Goal: Task Accomplishment & Management: Manage account settings

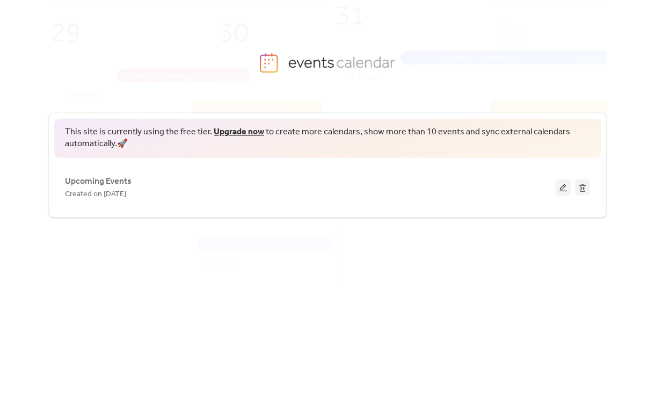
click at [225, 133] on link "Upgrade now" at bounding box center [239, 132] width 50 height 17
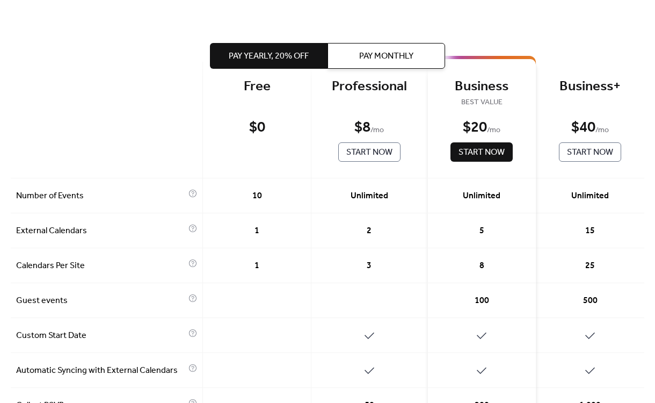
scroll to position [51, 0]
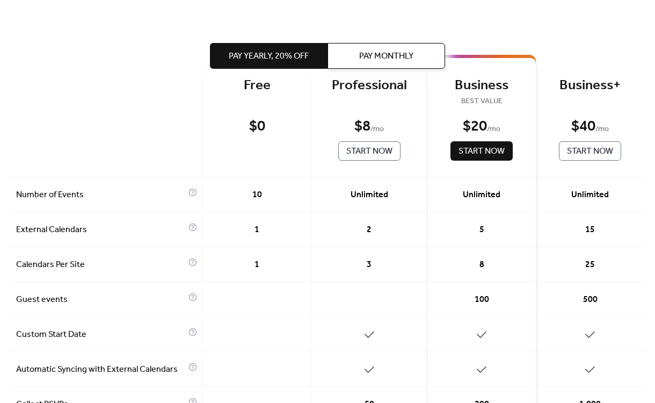
click at [283, 230] on div "1" at bounding box center [257, 229] width 109 height 35
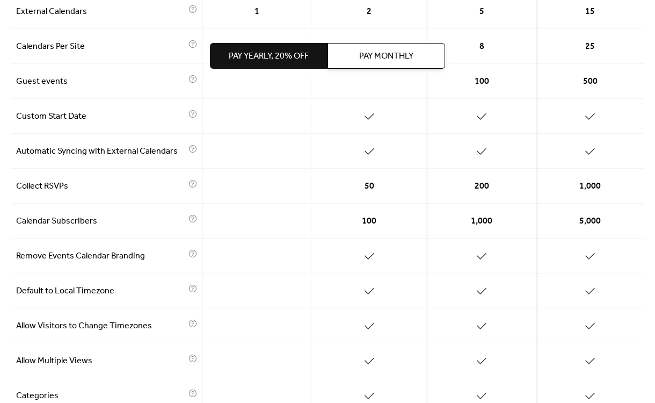
scroll to position [0, 0]
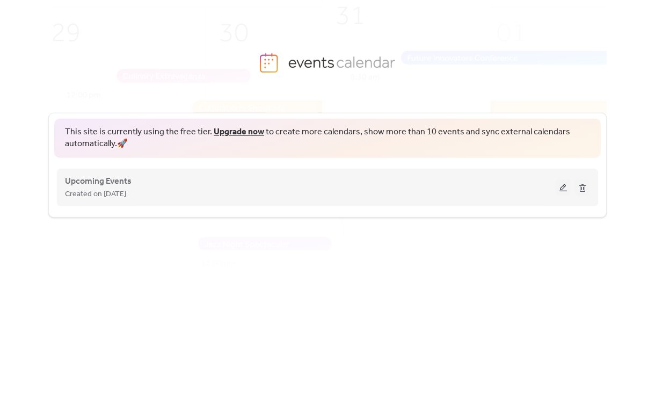
click at [406, 201] on div "Upcoming Events Created on 7-May-2025" at bounding box center [327, 187] width 525 height 43
click at [558, 186] on button at bounding box center [563, 187] width 15 height 16
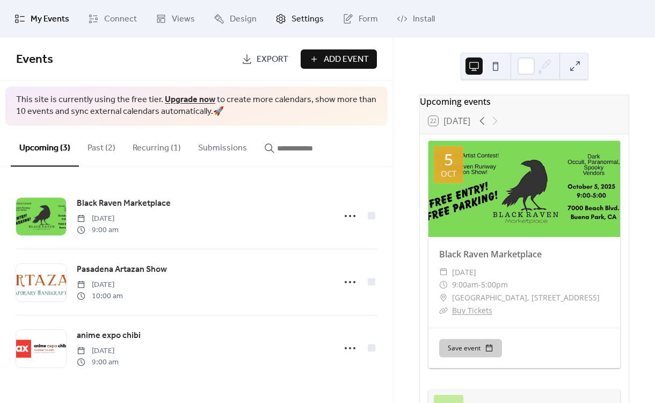
click at [292, 19] on span "Settings" at bounding box center [308, 19] width 32 height 13
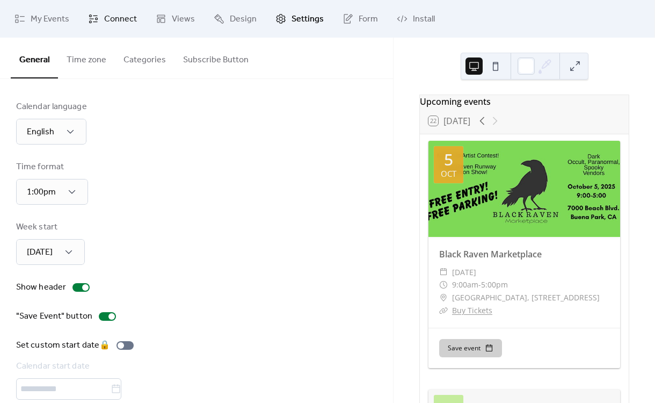
click at [97, 23] on icon at bounding box center [93, 18] width 11 height 11
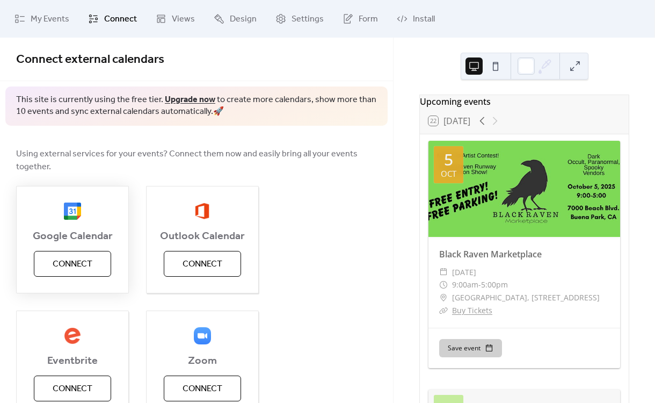
click at [63, 270] on span "Connect" at bounding box center [73, 264] width 40 height 13
click at [27, 157] on span "Using external services for your events? Connect them now and easily bring all …" at bounding box center [196, 161] width 361 height 26
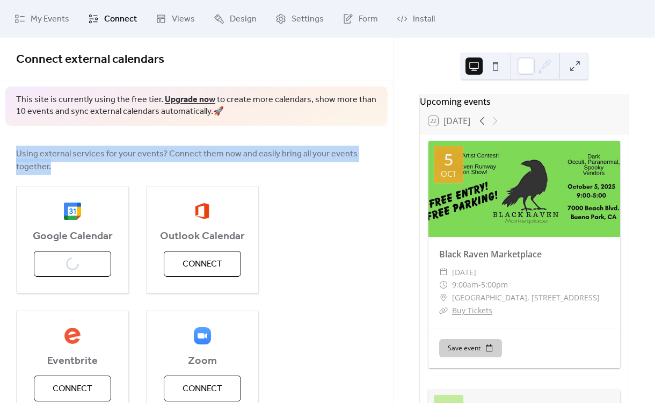
click at [27, 157] on span "Using external services for your events? Connect them now and easily bring all …" at bounding box center [196, 161] width 361 height 26
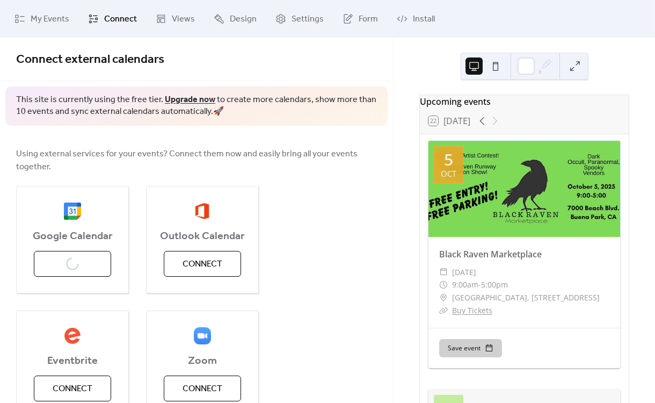
click at [23, 158] on span "Using external services for your events? Connect them now and easily bring all …" at bounding box center [196, 161] width 361 height 26
click at [47, 25] on span "My Events" at bounding box center [50, 19] width 39 height 13
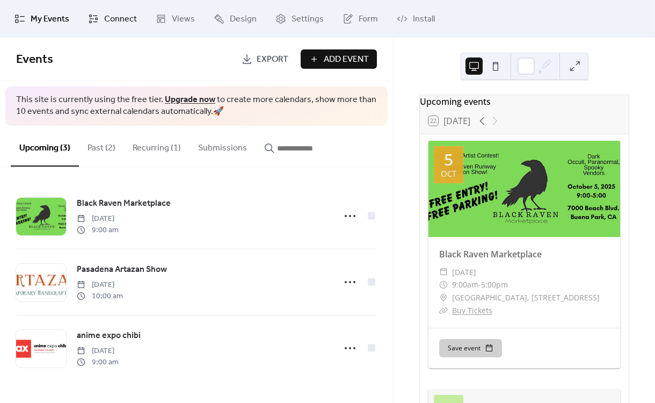
click at [116, 19] on span "Connect" at bounding box center [120, 19] width 33 height 13
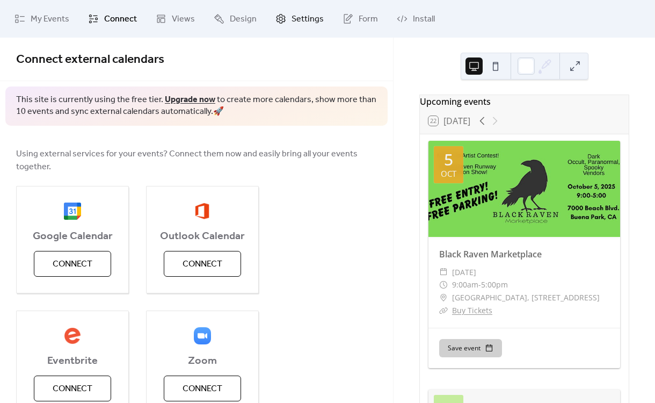
click at [294, 21] on span "Settings" at bounding box center [308, 19] width 32 height 13
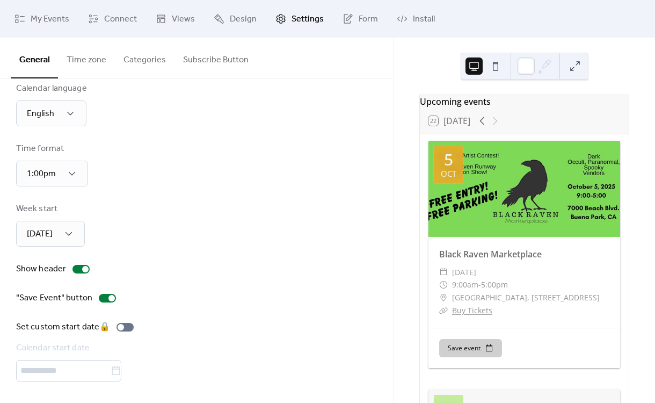
scroll to position [11, 0]
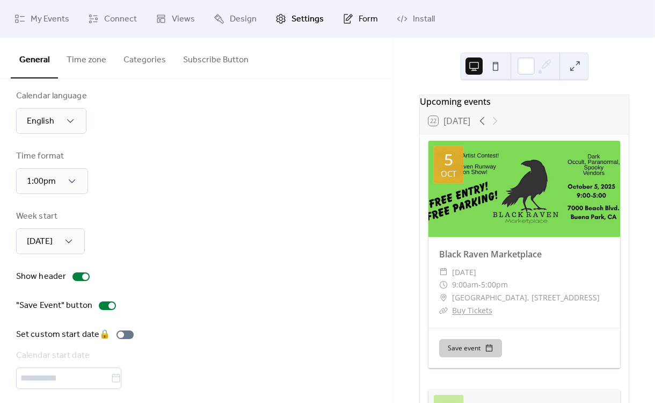
click at [363, 23] on span "Form" at bounding box center [368, 19] width 19 height 13
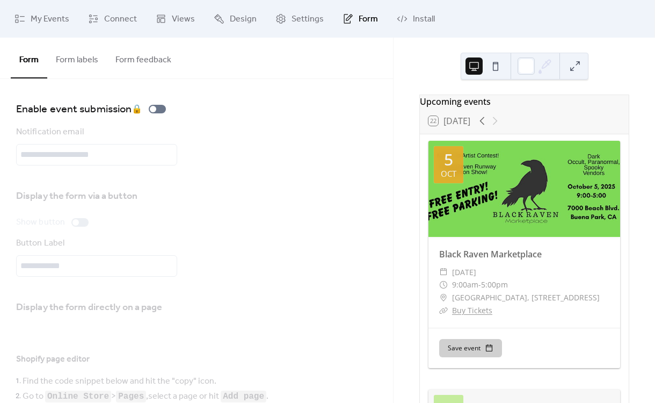
click at [68, 51] on button "Form labels" at bounding box center [77, 58] width 60 height 40
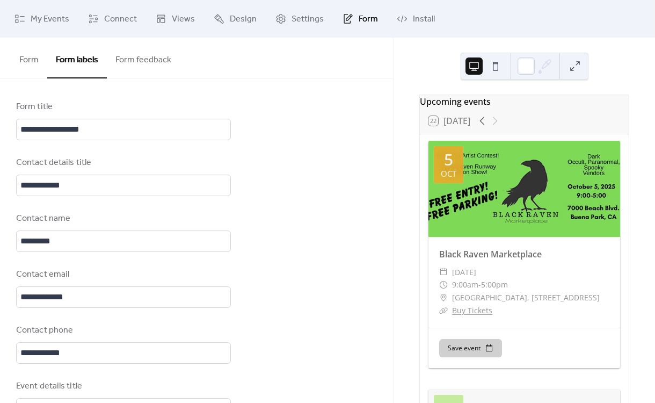
click at [146, 63] on button "Form feedback" at bounding box center [143, 58] width 73 height 40
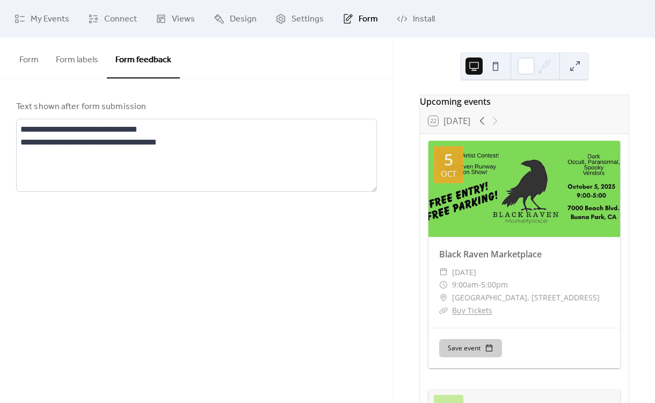
click at [28, 67] on button "Form" at bounding box center [29, 58] width 37 height 40
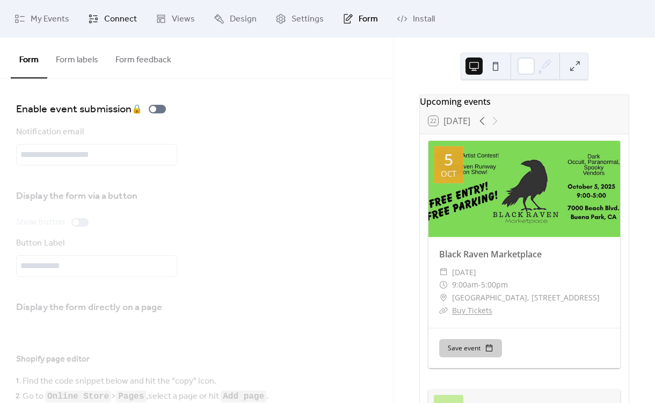
click at [118, 13] on span "Connect" at bounding box center [120, 19] width 33 height 13
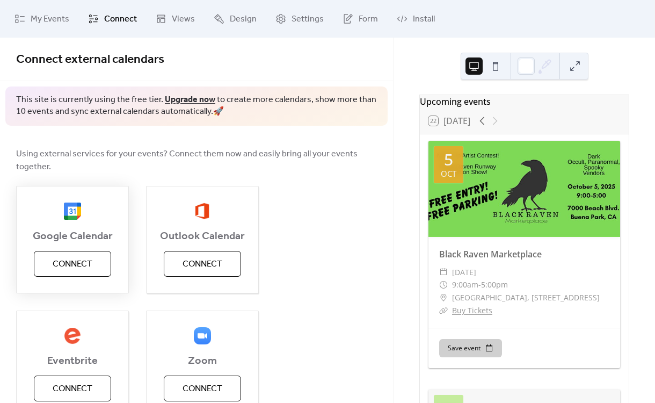
click at [83, 269] on span "Connect" at bounding box center [73, 264] width 40 height 13
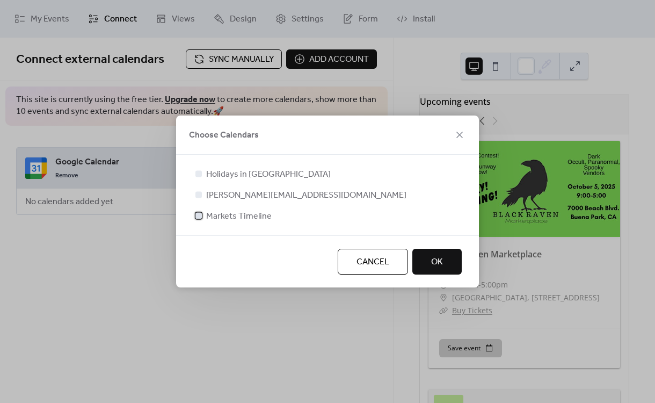
click at [199, 215] on div at bounding box center [199, 215] width 6 height 6
click at [442, 256] on span "OK" at bounding box center [437, 262] width 12 height 13
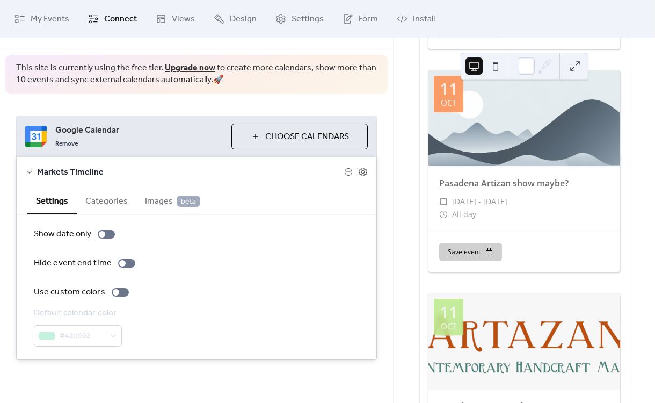
scroll to position [555, 0]
click at [110, 197] on button "Categories" at bounding box center [107, 200] width 60 height 26
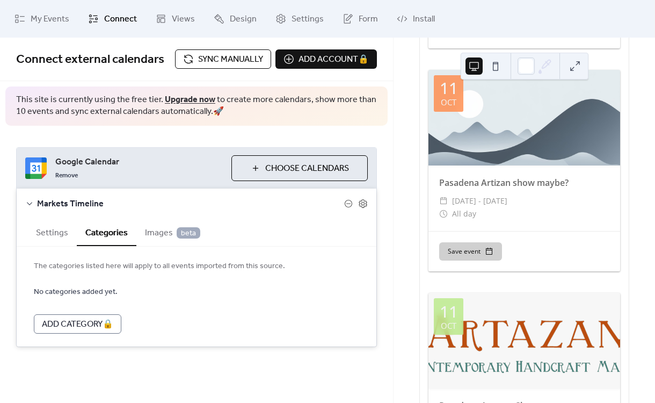
scroll to position [0, 0]
click at [156, 237] on span "Images beta" at bounding box center [172, 233] width 55 height 13
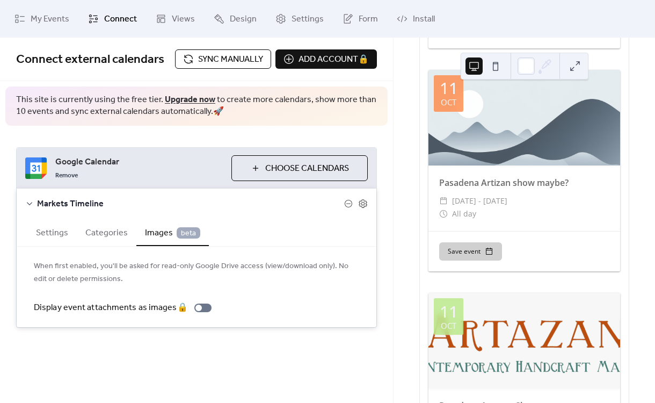
click at [28, 229] on button "Settings" at bounding box center [51, 232] width 49 height 26
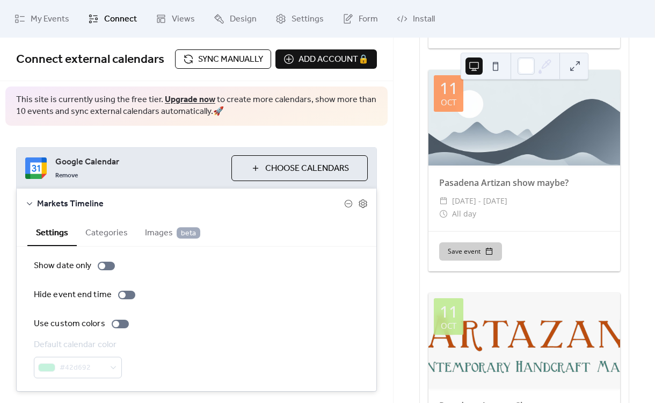
click at [479, 154] on div at bounding box center [525, 118] width 192 height 96
click at [48, 13] on span "My Events" at bounding box center [50, 19] width 39 height 13
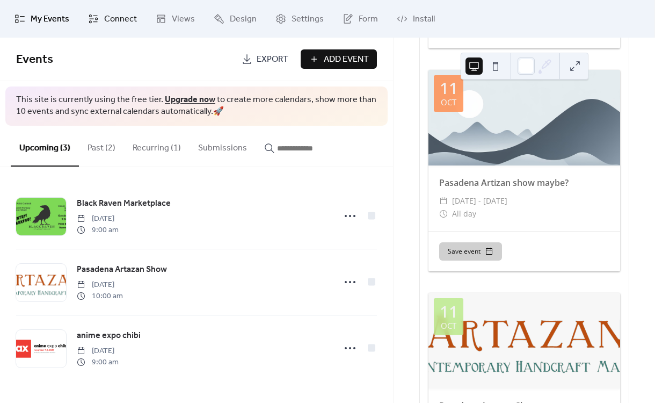
click at [111, 25] on span "Connect" at bounding box center [120, 19] width 33 height 13
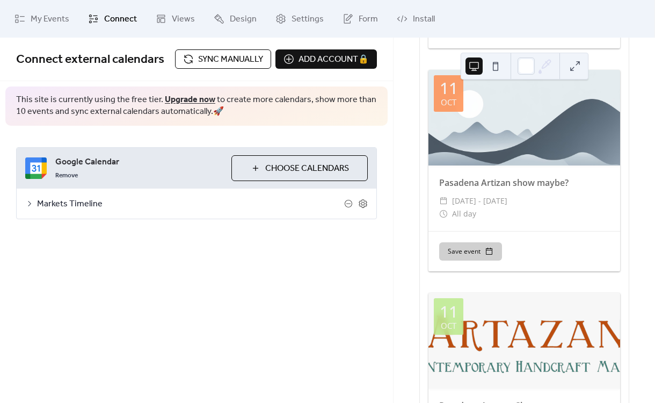
click at [32, 201] on icon at bounding box center [29, 203] width 9 height 9
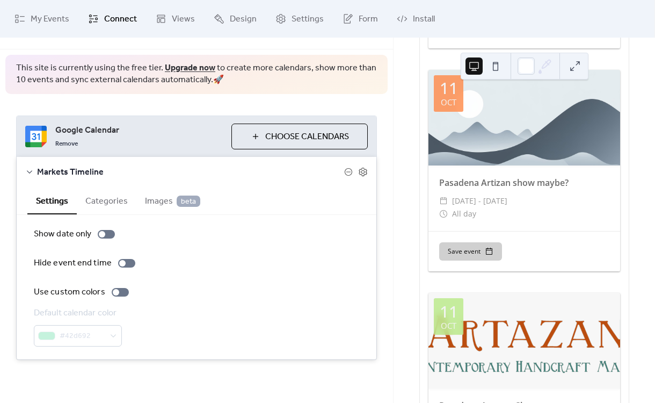
scroll to position [565, 0]
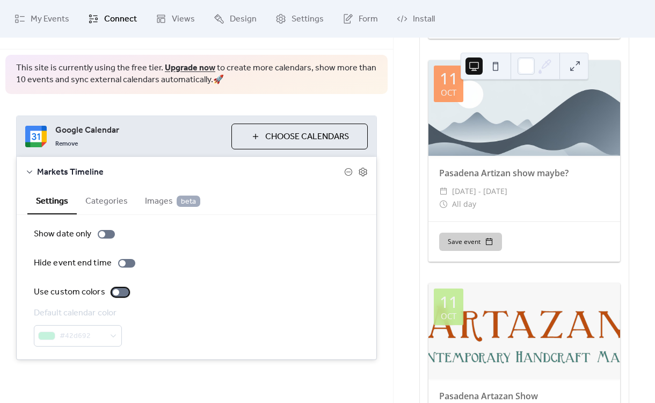
click at [119, 292] on div at bounding box center [120, 292] width 17 height 9
click at [121, 292] on div at bounding box center [124, 292] width 6 height 6
click at [358, 170] on icon at bounding box center [363, 172] width 10 height 10
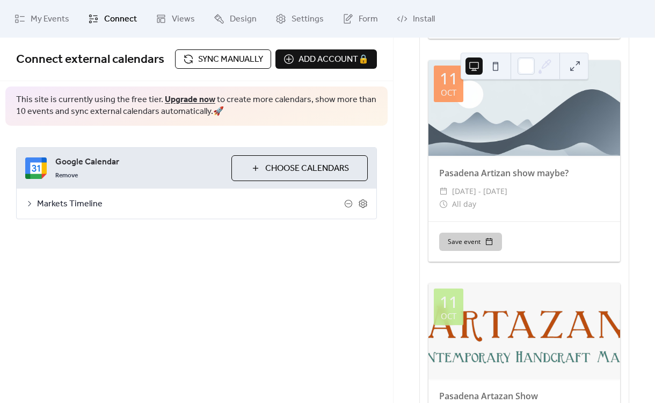
click at [28, 201] on icon at bounding box center [29, 203] width 9 height 9
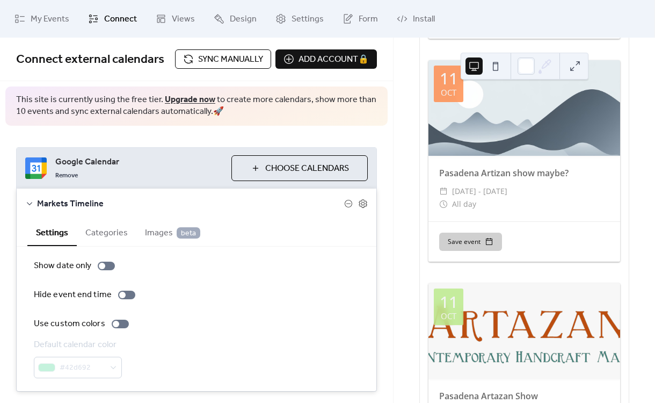
click at [28, 201] on icon at bounding box center [29, 203] width 9 height 9
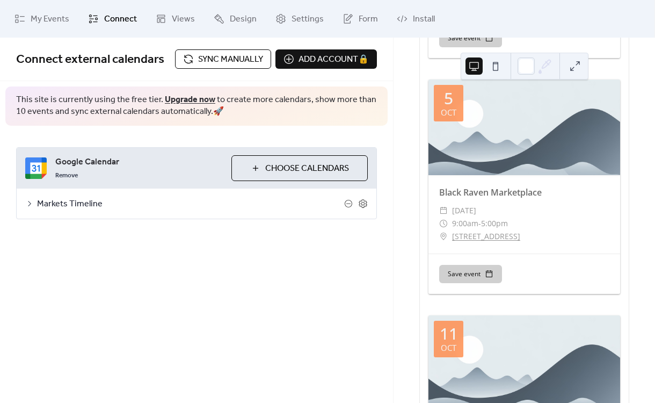
scroll to position [311, 0]
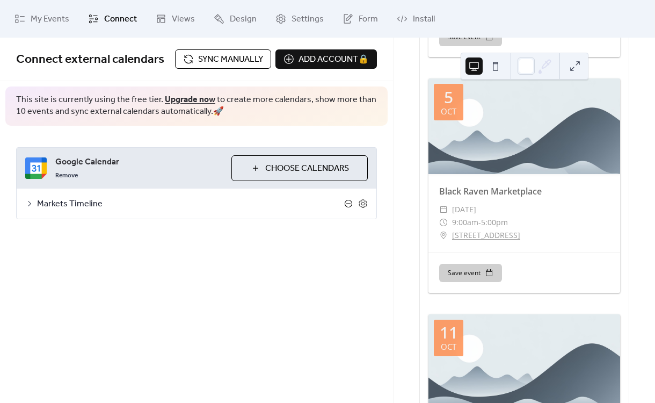
click at [346, 204] on icon at bounding box center [348, 203] width 9 height 9
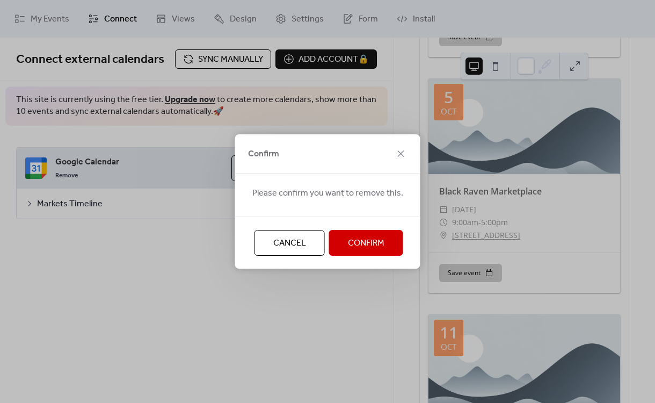
click at [351, 246] on span "Confirm" at bounding box center [366, 243] width 37 height 13
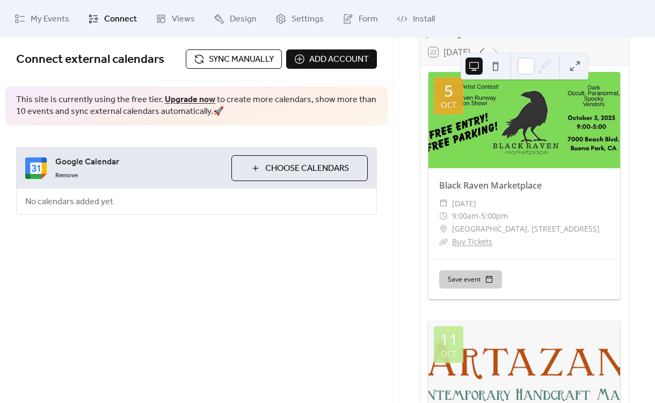
scroll to position [0, 0]
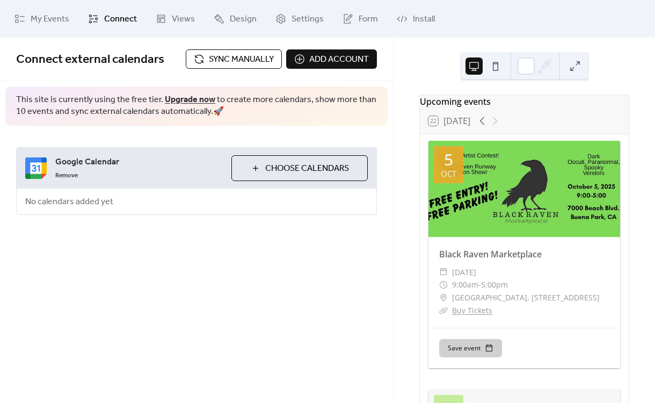
click at [182, 100] on link "Upgrade now" at bounding box center [190, 99] width 50 height 17
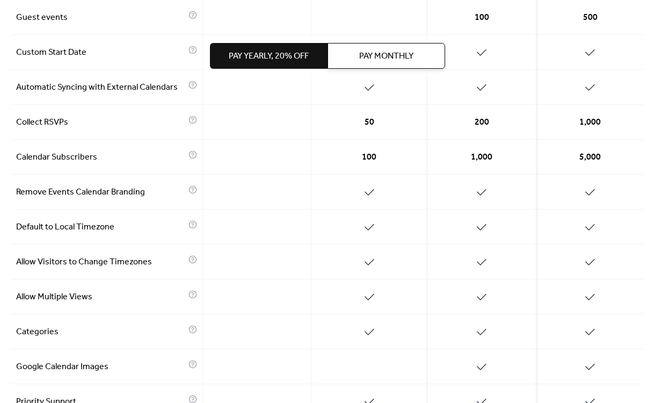
scroll to position [334, 0]
click at [367, 157] on span "100" at bounding box center [369, 156] width 15 height 13
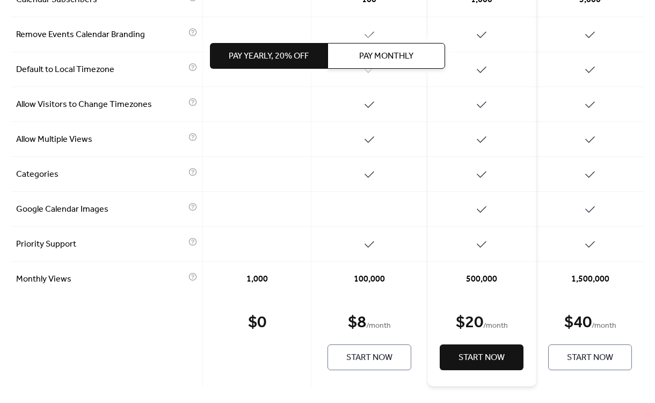
scroll to position [493, 0]
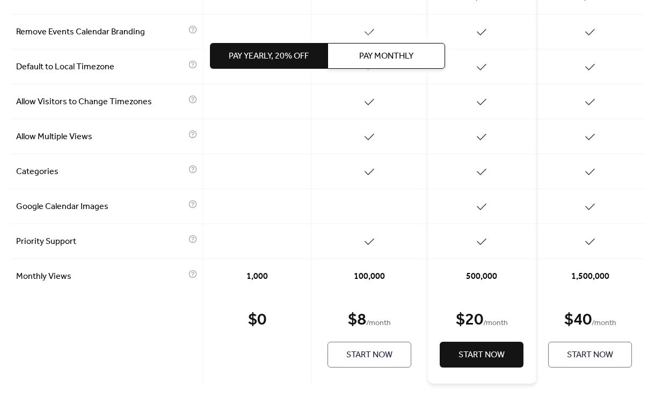
click at [356, 359] on span "Start Now" at bounding box center [370, 355] width 46 height 13
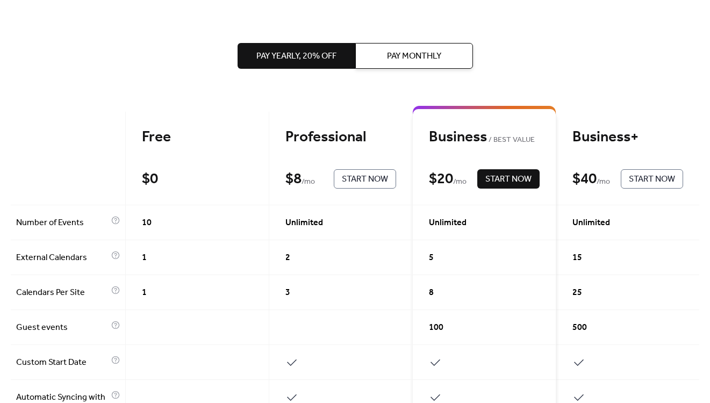
click at [414, 51] on span "Pay Monthly" at bounding box center [414, 56] width 54 height 13
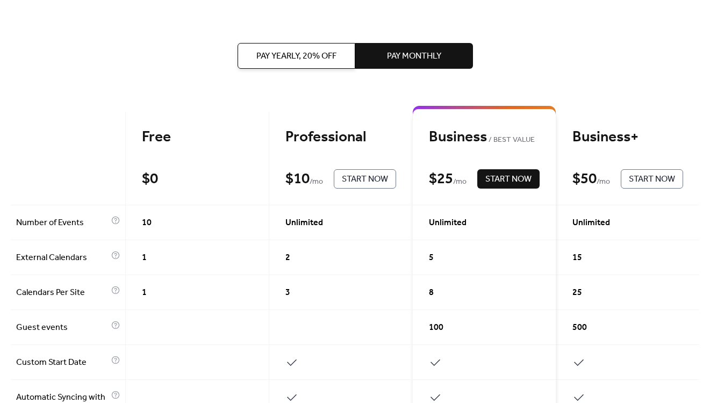
click at [359, 178] on span "Start Now" at bounding box center [365, 179] width 46 height 13
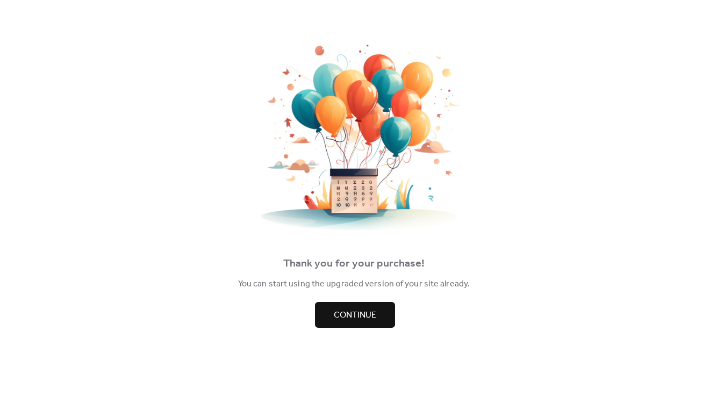
click at [352, 313] on span "Continue" at bounding box center [355, 315] width 42 height 13
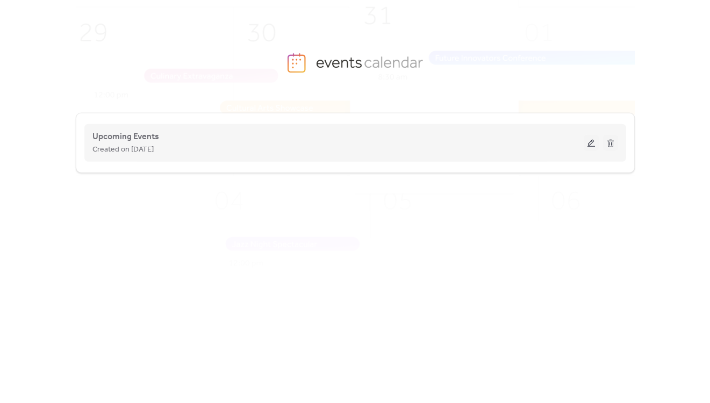
click at [213, 140] on div "Upcoming Events Created on [DATE]" at bounding box center [337, 143] width 491 height 26
click at [587, 139] on button at bounding box center [590, 143] width 15 height 16
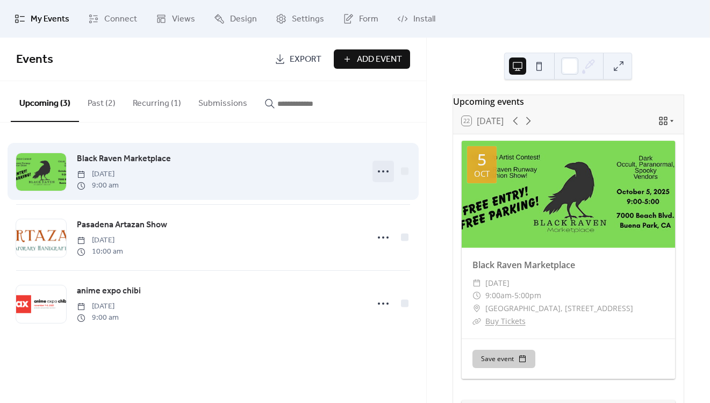
click at [381, 168] on icon at bounding box center [382, 171] width 17 height 17
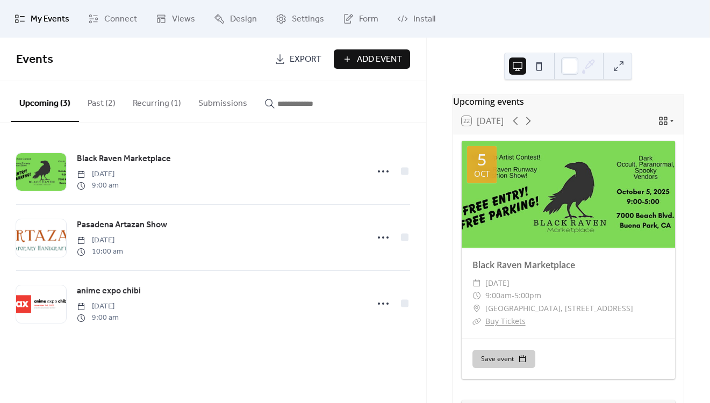
click at [104, 107] on button "Past (2)" at bounding box center [101, 101] width 45 height 40
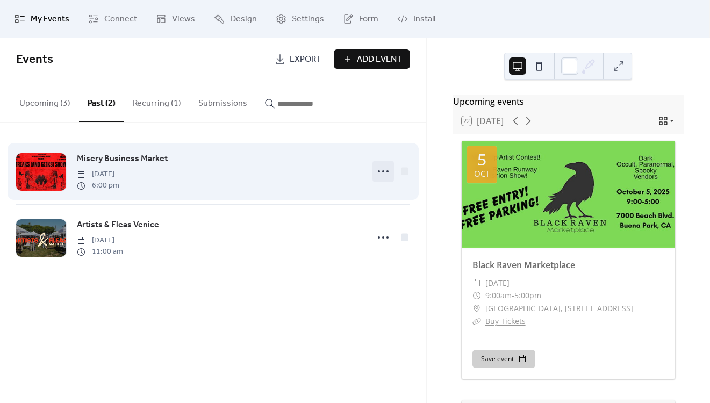
click at [382, 173] on icon at bounding box center [382, 171] width 17 height 17
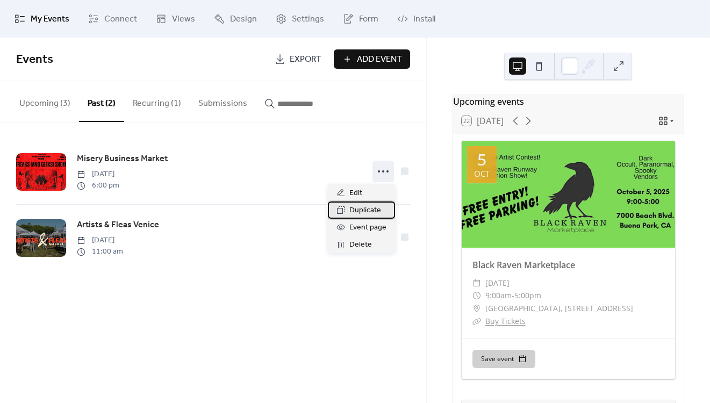
click at [372, 207] on span "Duplicate" at bounding box center [365, 210] width 32 height 13
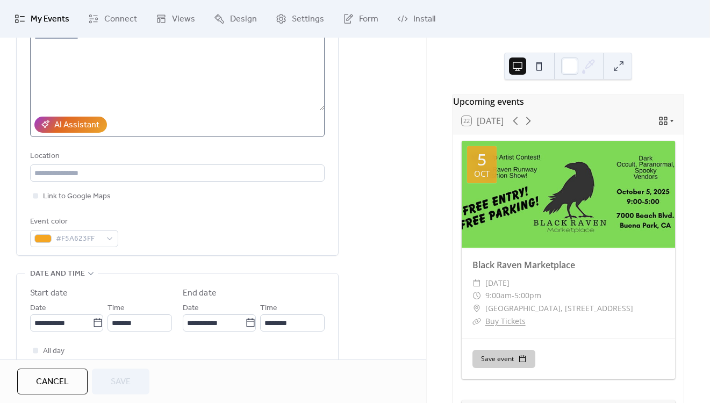
scroll to position [146, 0]
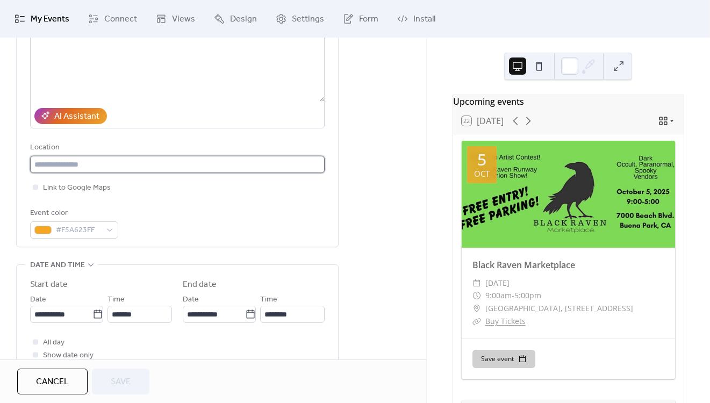
click at [66, 163] on input "text" at bounding box center [177, 164] width 294 height 17
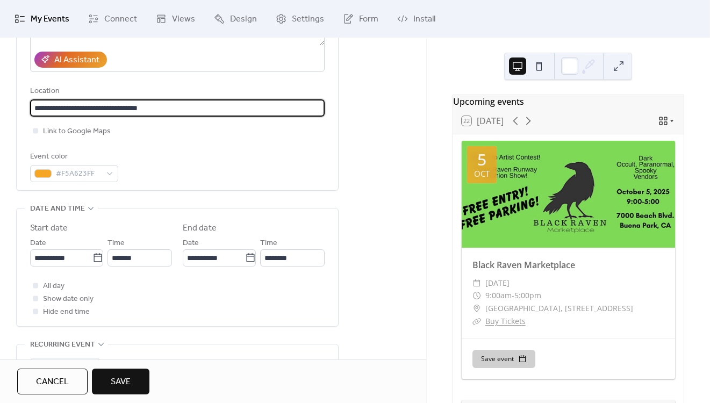
scroll to position [203, 0]
type input "**********"
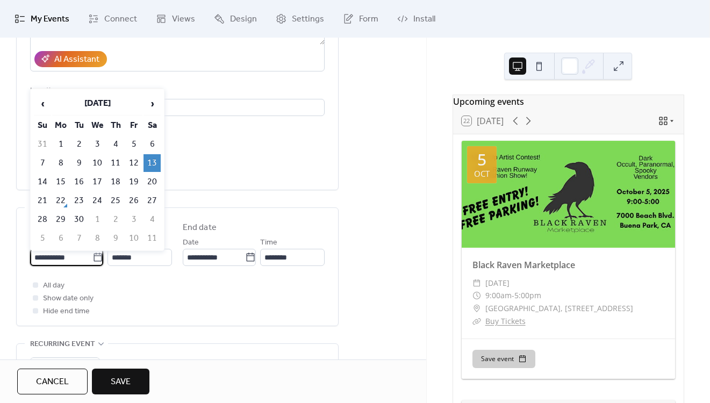
click at [86, 256] on input "**********" at bounding box center [61, 257] width 62 height 17
click at [152, 99] on span "›" at bounding box center [152, 103] width 16 height 21
click at [116, 198] on td "23" at bounding box center [115, 201] width 17 height 18
type input "**********"
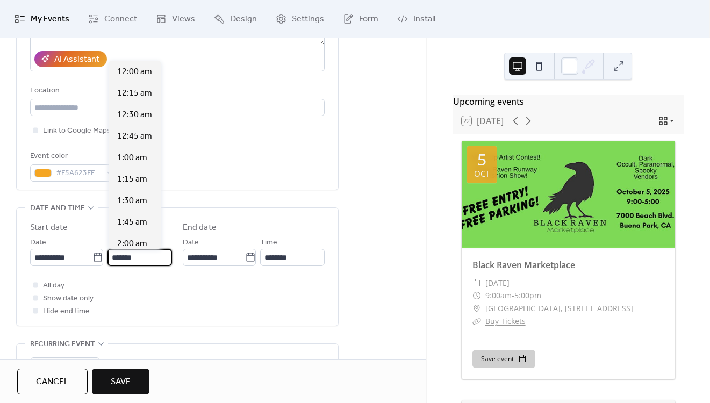
click at [113, 255] on input "*******" at bounding box center [139, 257] width 64 height 17
type input "*******"
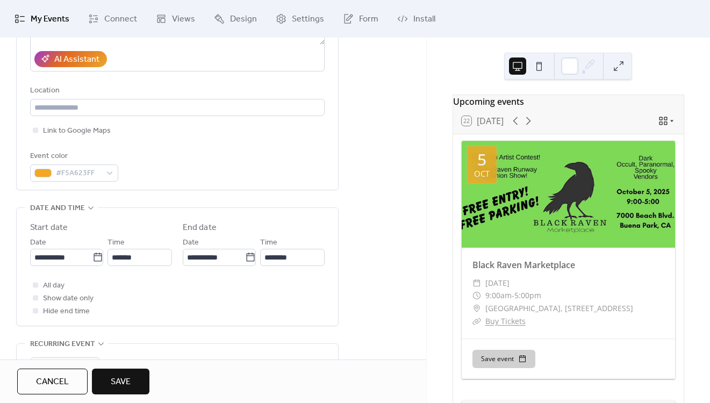
type input "********"
click at [399, 268] on div "**********" at bounding box center [213, 329] width 426 height 869
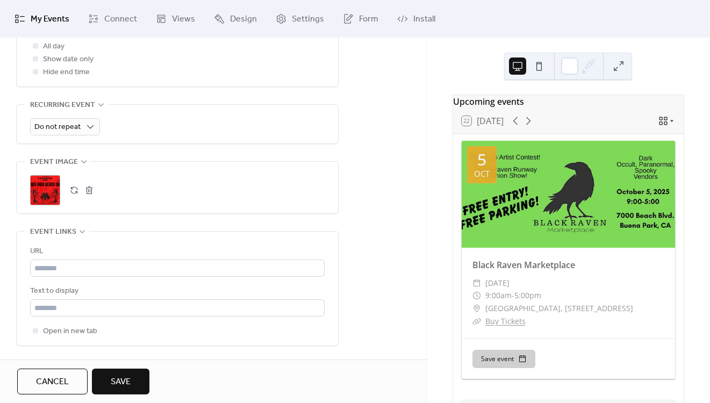
scroll to position [461, 0]
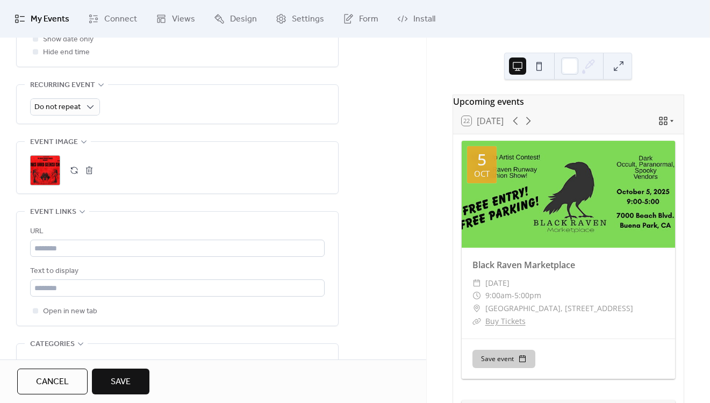
click at [80, 168] on button "button" at bounding box center [74, 170] width 15 height 15
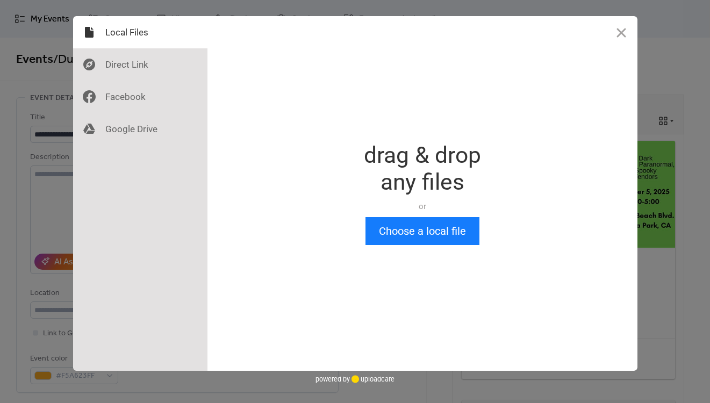
scroll to position [0, 0]
click at [129, 59] on div at bounding box center [140, 64] width 134 height 32
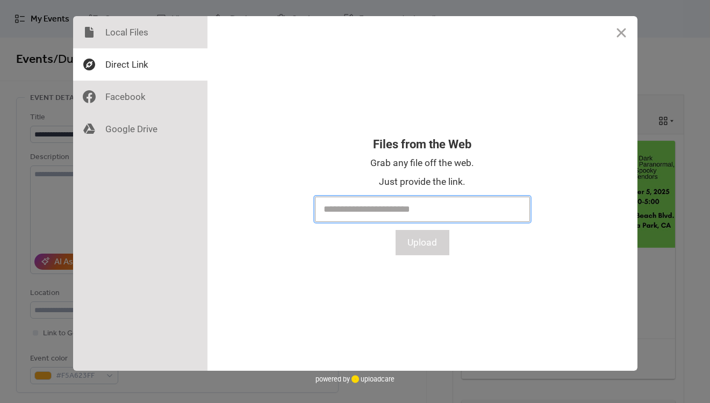
paste input "**********"
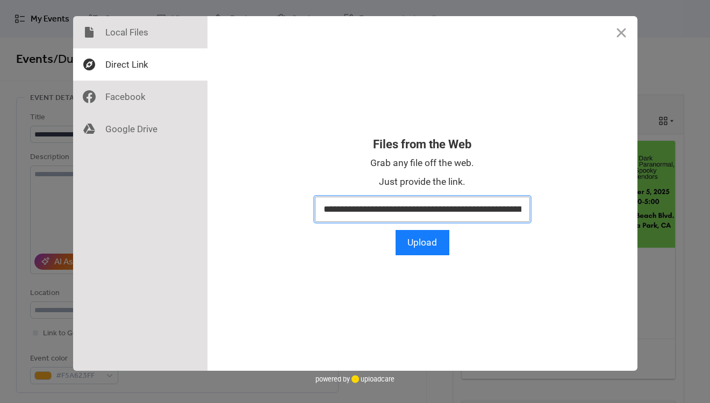
scroll to position [0, 1775]
type input "**********"
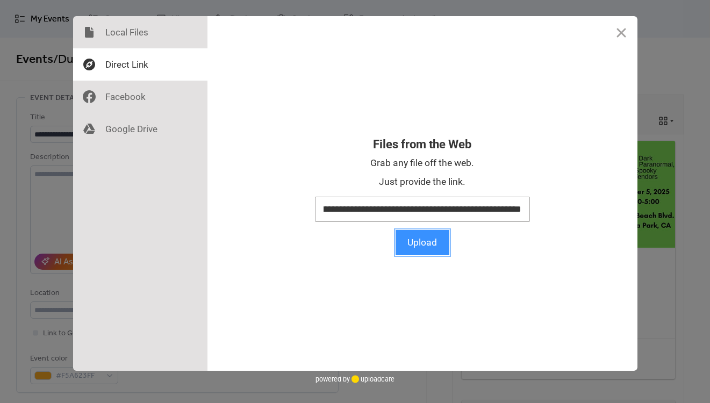
click at [424, 238] on button "Upload" at bounding box center [422, 242] width 54 height 25
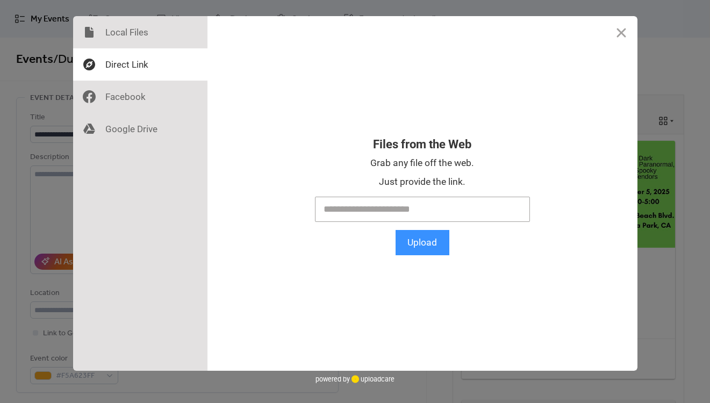
scroll to position [0, 0]
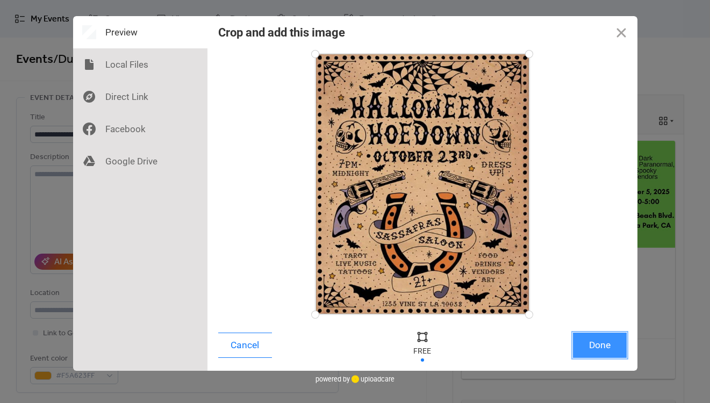
click at [598, 345] on button "Done" at bounding box center [600, 345] width 54 height 25
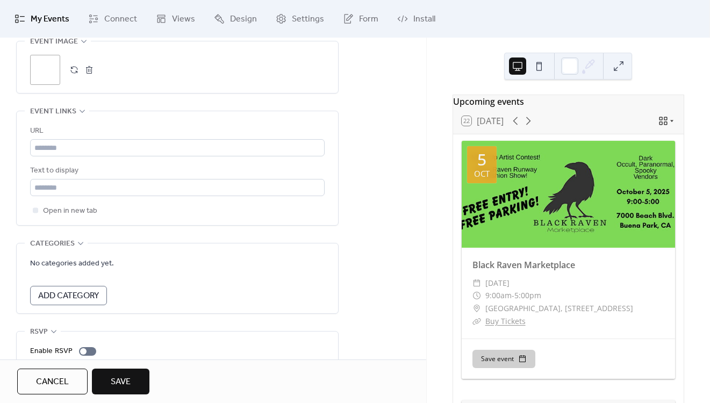
scroll to position [603, 0]
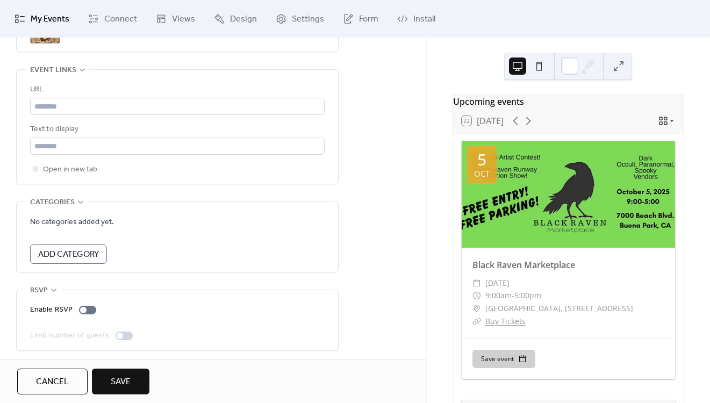
click at [77, 256] on span "Add Category" at bounding box center [68, 254] width 61 height 13
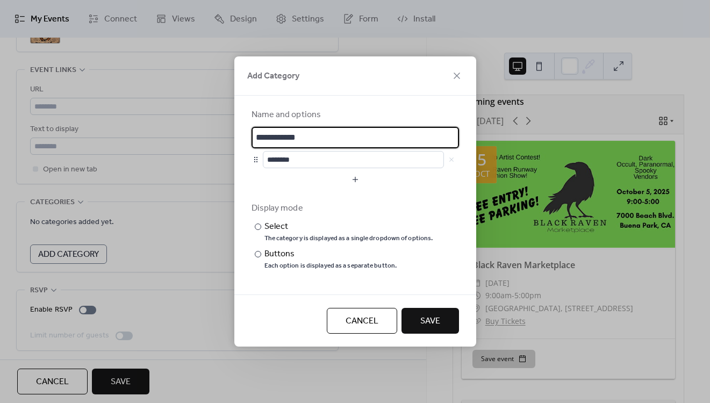
click at [273, 134] on input "**********" at bounding box center [354, 137] width 207 height 21
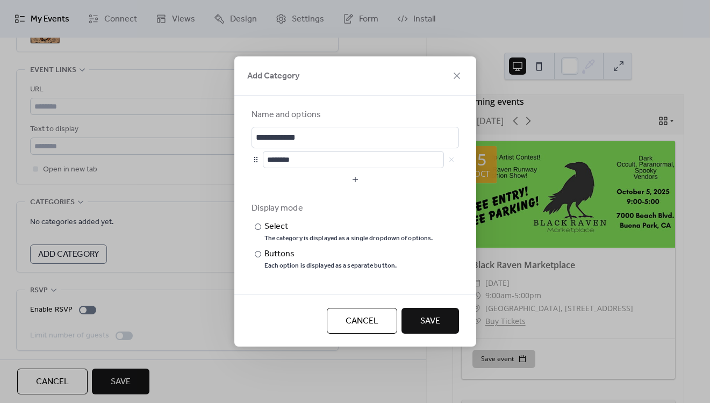
click at [365, 322] on span "Cancel" at bounding box center [361, 321] width 33 height 13
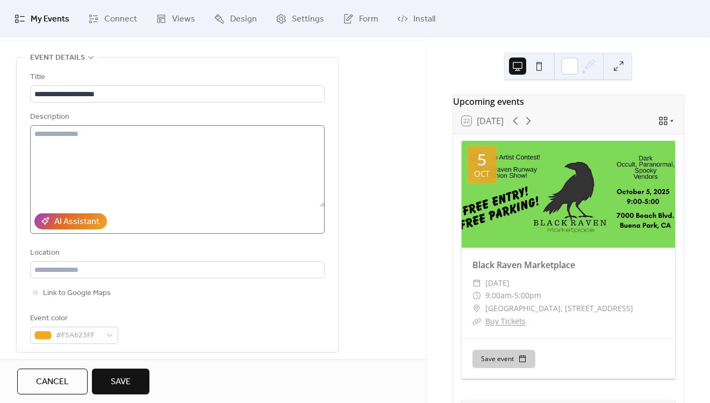
scroll to position [41, 0]
click at [100, 271] on input "text" at bounding box center [177, 269] width 294 height 17
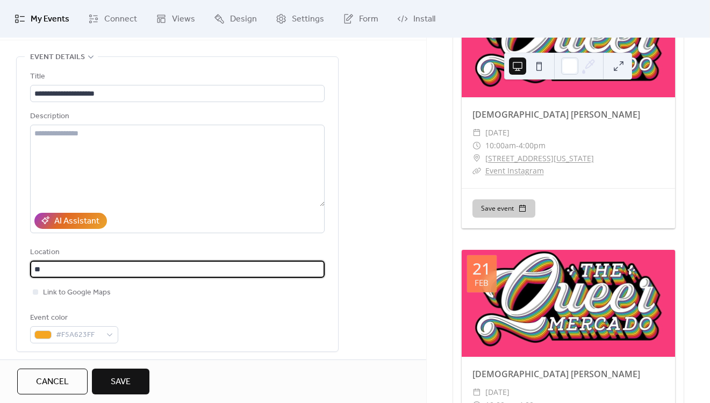
scroll to position [1767, 0]
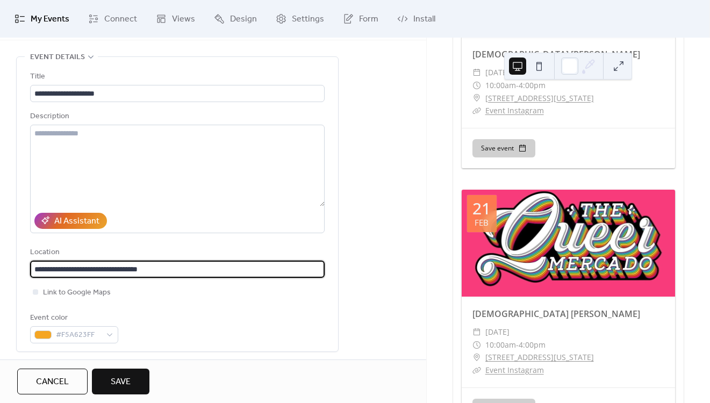
type input "**********"
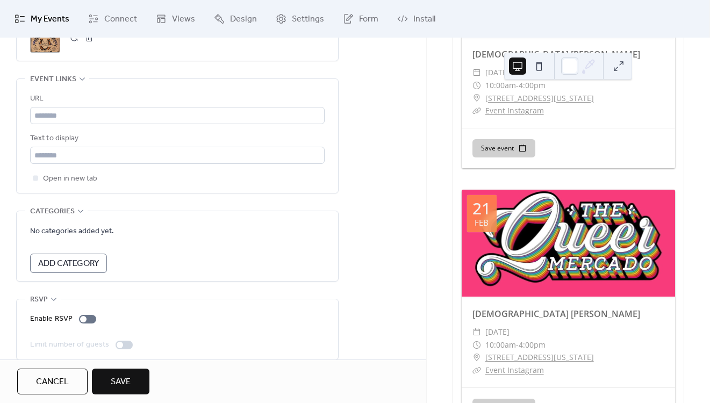
scroll to position [595, 0]
click at [49, 173] on span "Open in new tab" at bounding box center [70, 177] width 54 height 13
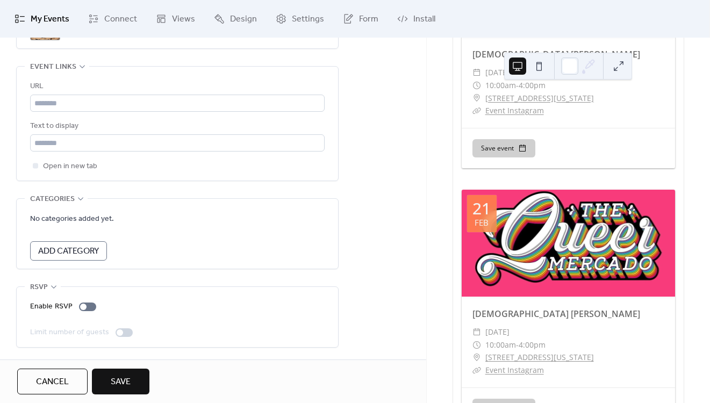
click at [136, 383] on button "Save" at bounding box center [120, 382] width 57 height 26
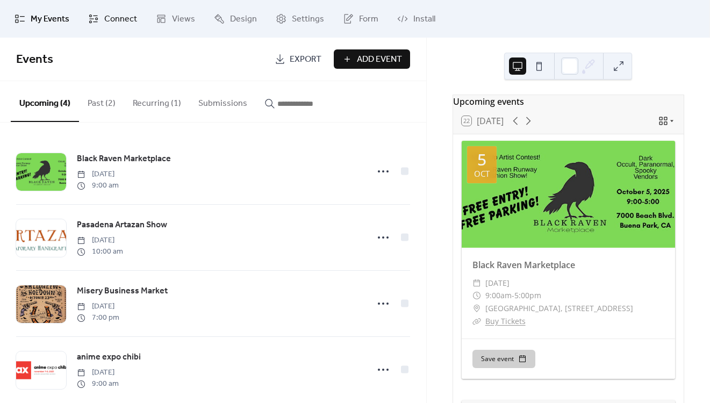
click at [128, 22] on span "Connect" at bounding box center [120, 19] width 33 height 13
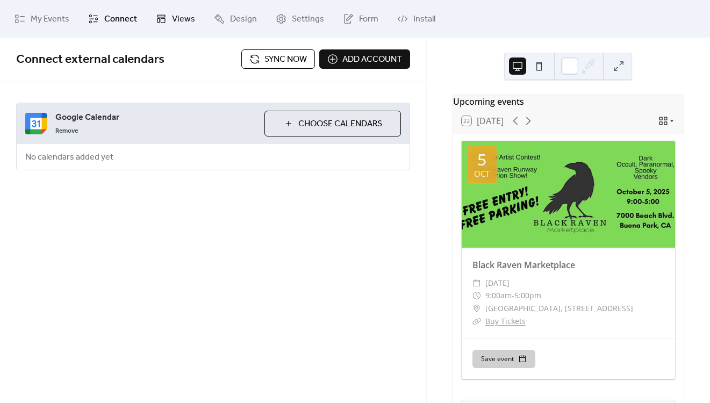
click at [186, 20] on span "Views" at bounding box center [183, 19] width 23 height 13
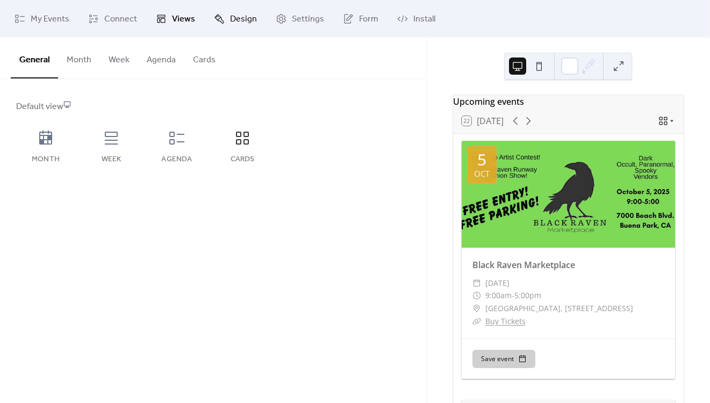
click at [236, 24] on span "Design" at bounding box center [243, 19] width 27 height 13
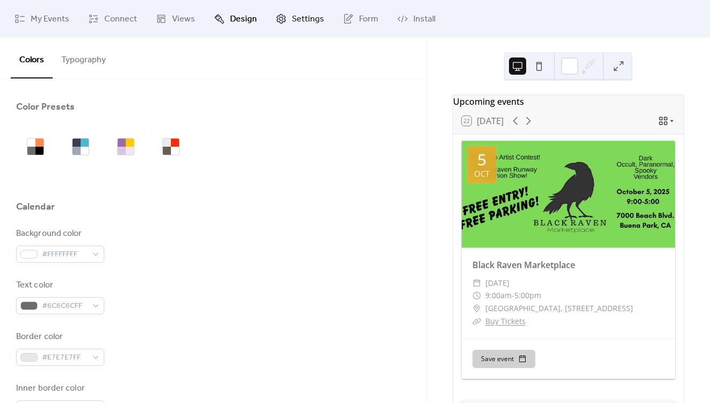
click at [293, 9] on link "Settings" at bounding box center [300, 18] width 64 height 29
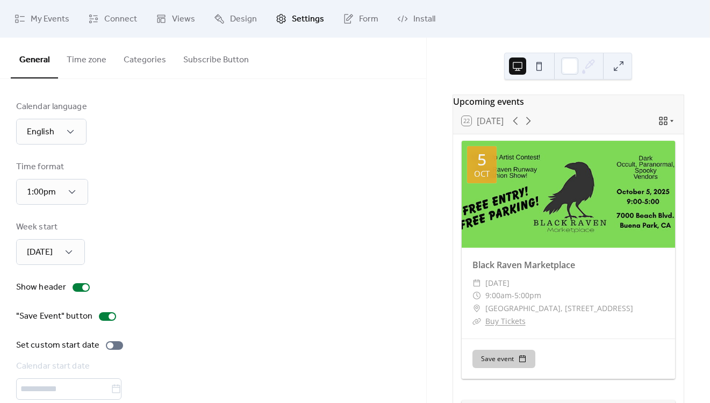
click at [129, 61] on button "Categories" at bounding box center [145, 58] width 60 height 40
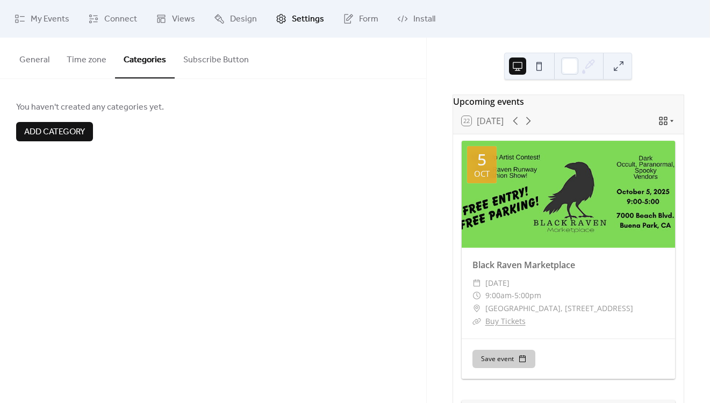
click at [52, 120] on div at bounding box center [213, 117] width 394 height 9
click at [54, 131] on span "Add category" at bounding box center [54, 132] width 61 height 13
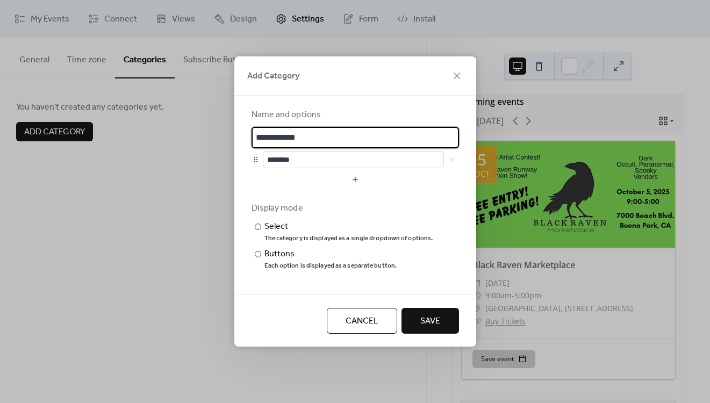
click at [298, 138] on input "**********" at bounding box center [354, 137] width 207 height 21
type input "**********"
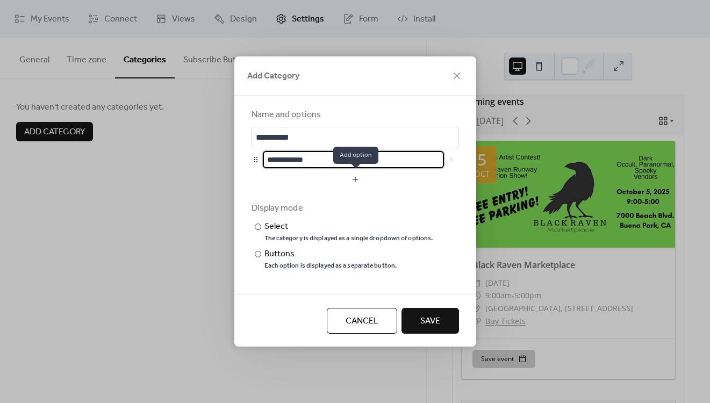
type input "**********"
click at [355, 185] on button "button" at bounding box center [354, 179] width 207 height 17
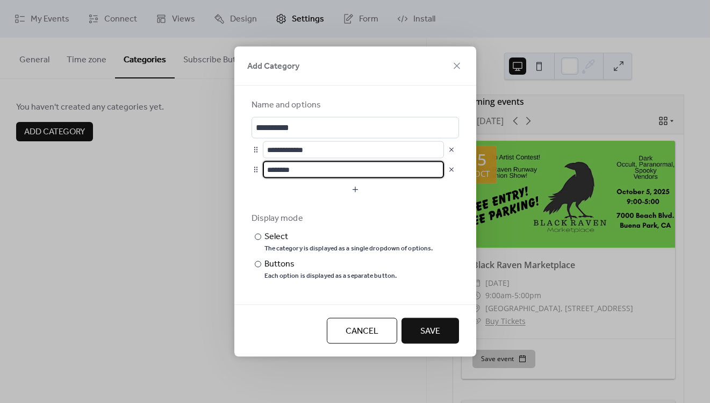
click at [297, 168] on input "********" at bounding box center [353, 169] width 181 height 17
type input "**********"
click at [357, 187] on button "button" at bounding box center [354, 189] width 207 height 17
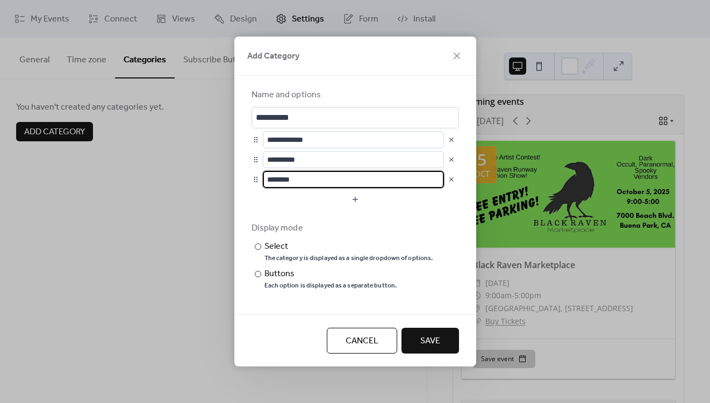
click at [295, 181] on input "********" at bounding box center [353, 179] width 181 height 17
type input "********"
click at [341, 287] on div "Each option is displayed as a separate button." at bounding box center [330, 286] width 133 height 9
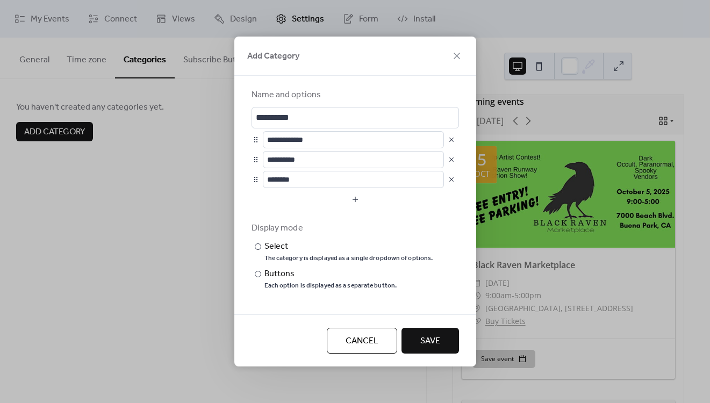
click at [439, 345] on span "Save" at bounding box center [430, 341] width 20 height 13
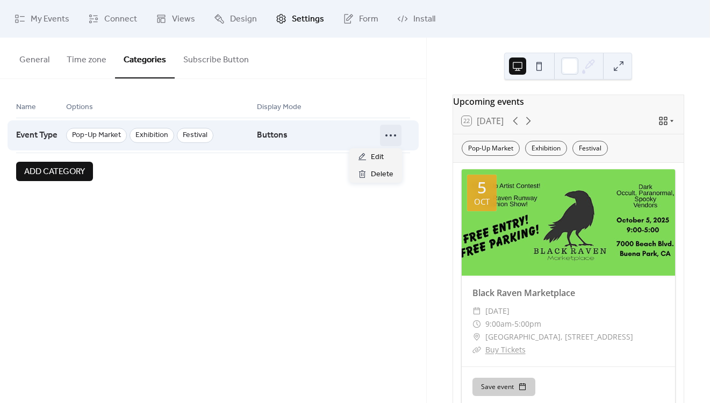
click at [390, 138] on icon at bounding box center [390, 135] width 17 height 17
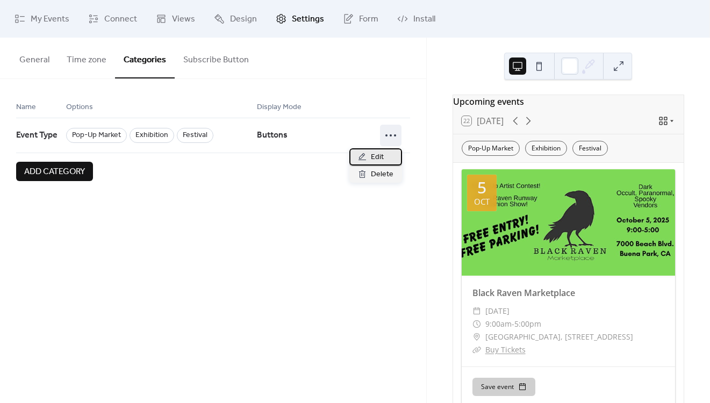
click at [384, 160] on div "Edit" at bounding box center [375, 156] width 53 height 17
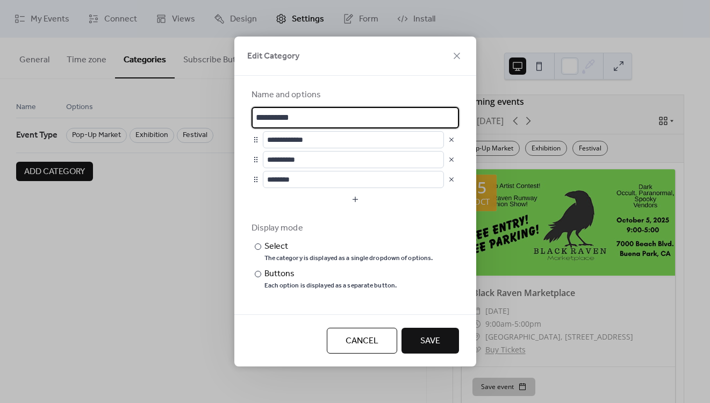
click at [376, 344] on span "Cancel" at bounding box center [361, 341] width 33 height 13
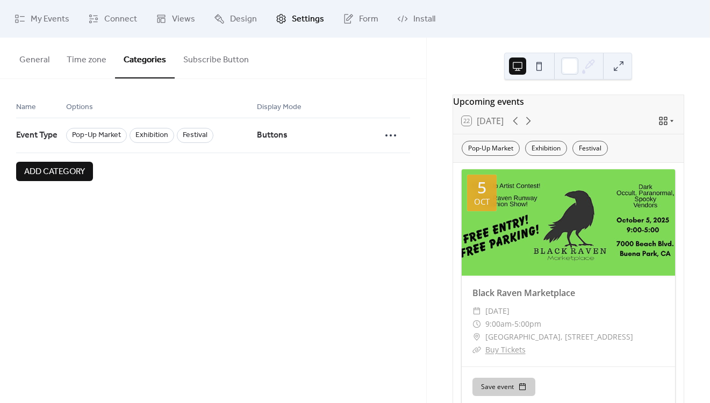
click at [44, 174] on span "Add category" at bounding box center [54, 171] width 61 height 13
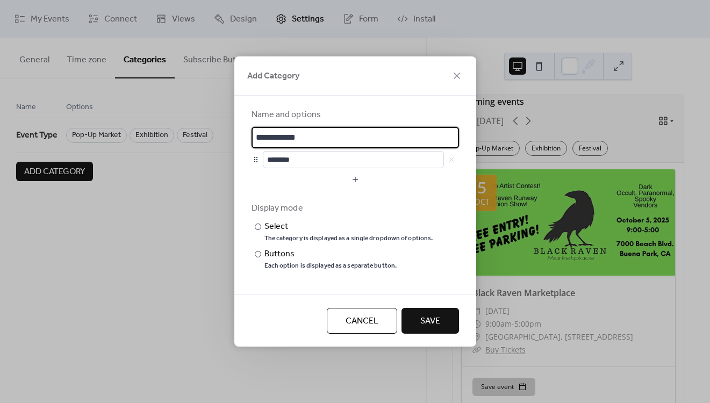
click at [299, 141] on input "**********" at bounding box center [354, 137] width 207 height 21
type input "*********"
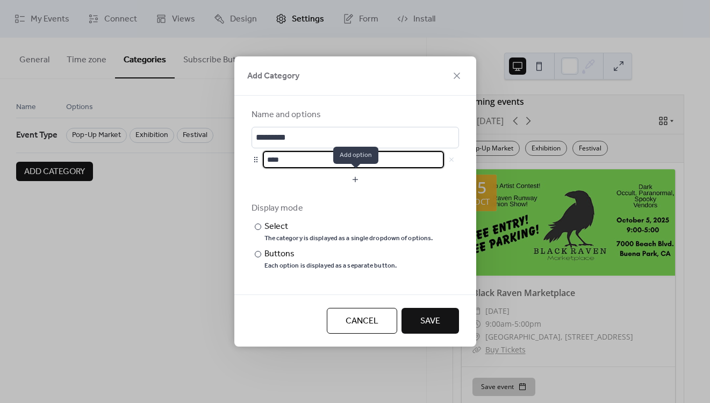
type input "****"
click at [341, 179] on button "button" at bounding box center [354, 179] width 207 height 17
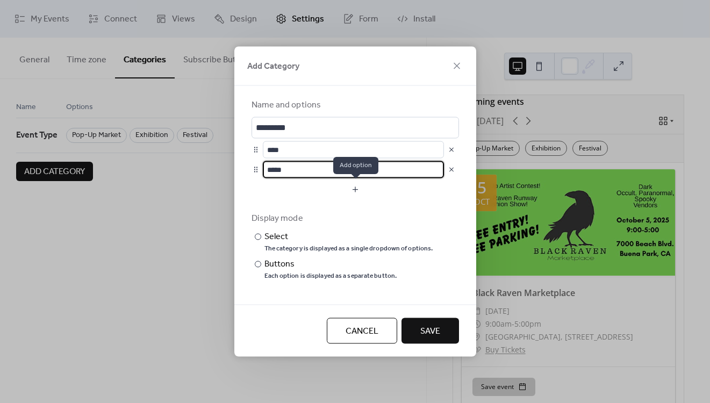
type input "*****"
click at [353, 193] on button "button" at bounding box center [354, 189] width 207 height 17
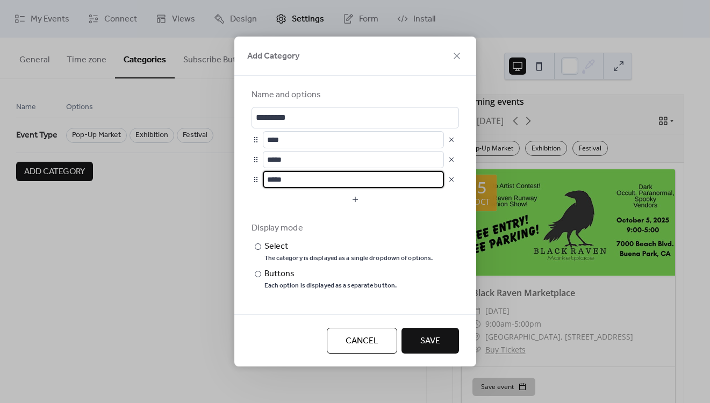
type input "*****"
click at [299, 314] on div "Cancel Save" at bounding box center [355, 340] width 242 height 52
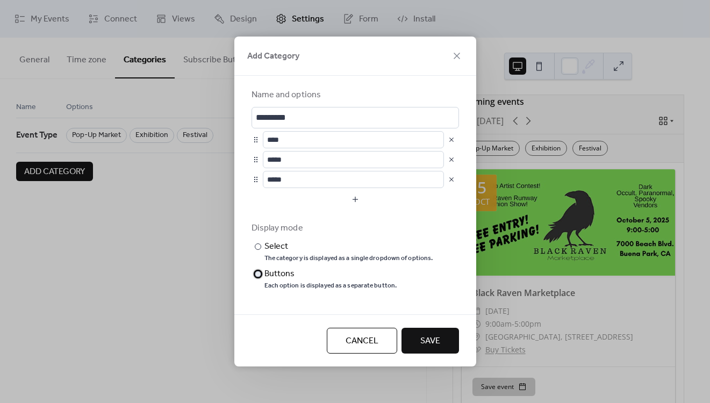
click at [296, 285] on div "Each option is displayed as a separate button." at bounding box center [330, 286] width 133 height 9
click at [432, 336] on span "Save" at bounding box center [430, 341] width 20 height 13
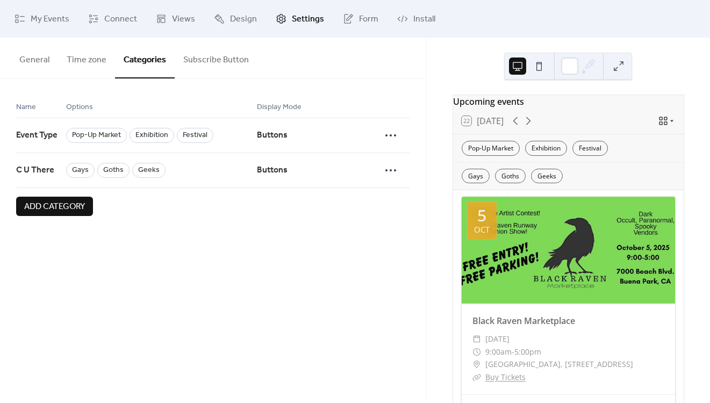
click at [38, 60] on button "General" at bounding box center [34, 58] width 47 height 40
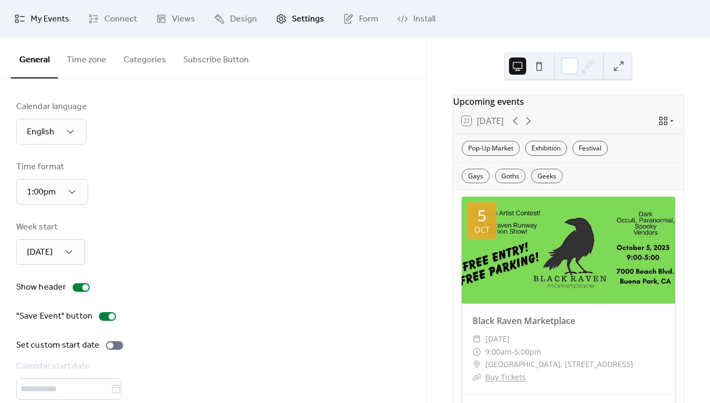
click at [52, 23] on span "My Events" at bounding box center [50, 19] width 39 height 13
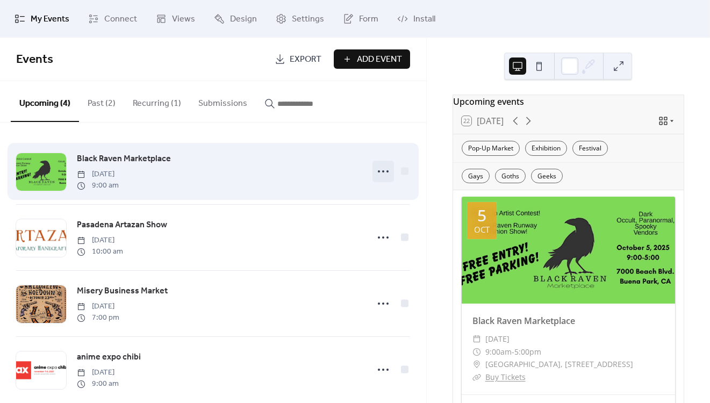
click at [383, 169] on icon at bounding box center [382, 171] width 17 height 17
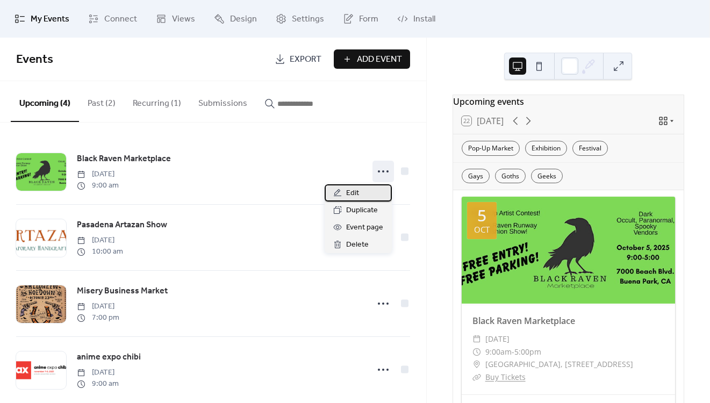
click at [358, 193] on span "Edit" at bounding box center [352, 193] width 13 height 13
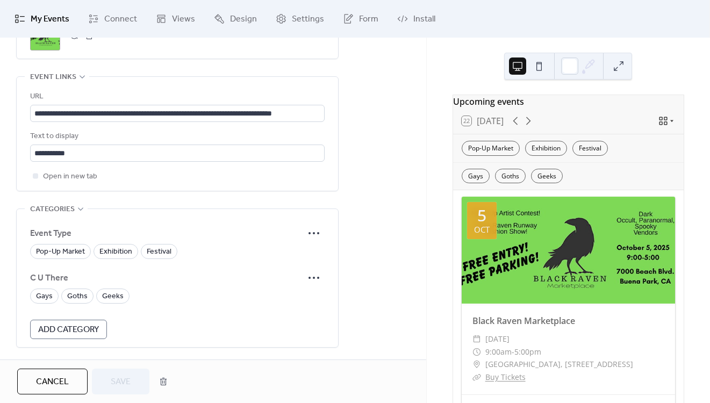
scroll to position [653, 0]
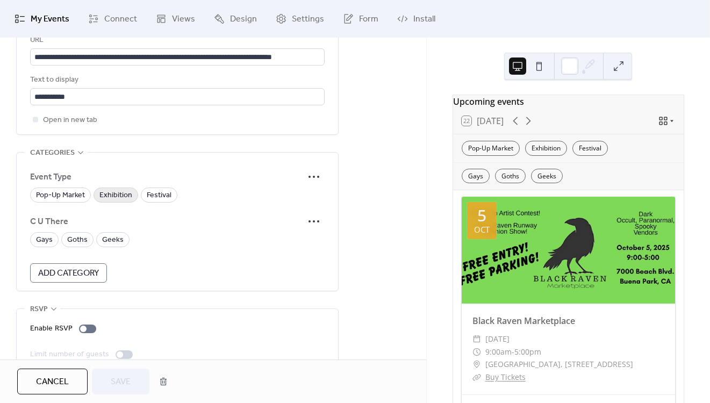
click at [104, 197] on span "Exhibition" at bounding box center [115, 195] width 33 height 13
click at [81, 244] on span "Goths" at bounding box center [77, 240] width 20 height 13
click at [111, 243] on span "Geeks" at bounding box center [112, 240] width 21 height 13
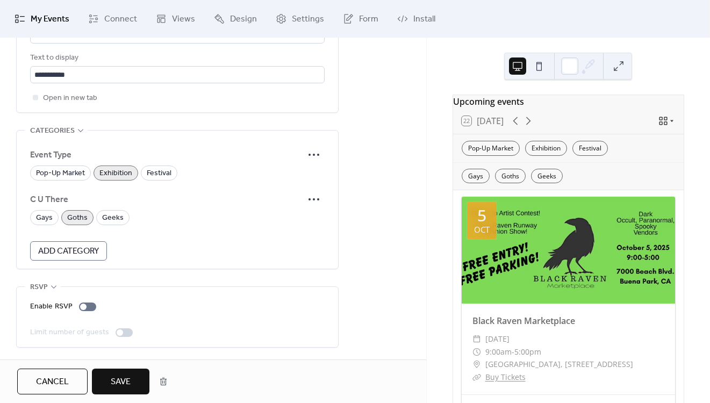
click at [126, 378] on span "Save" at bounding box center [121, 382] width 20 height 13
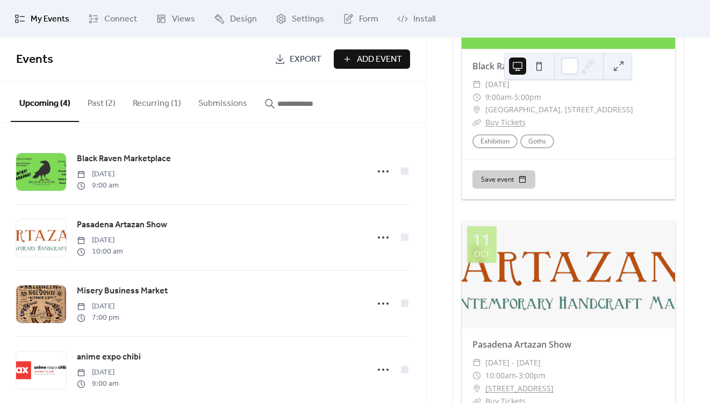
scroll to position [373, 0]
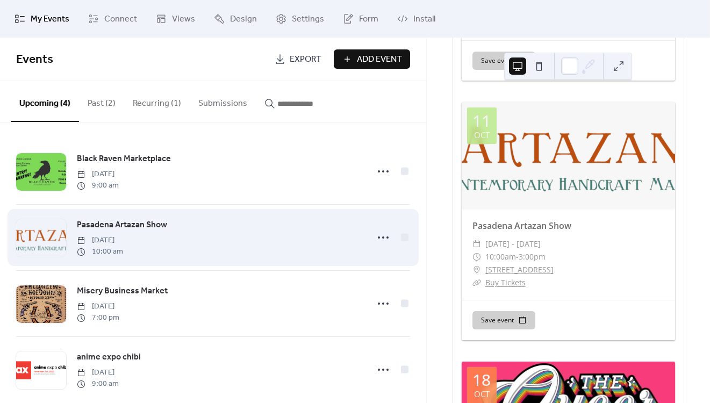
click at [240, 241] on div "Pasadena Artazan Show [DATE] 10:00 am" at bounding box center [219, 237] width 284 height 39
click at [380, 242] on icon at bounding box center [382, 237] width 17 height 17
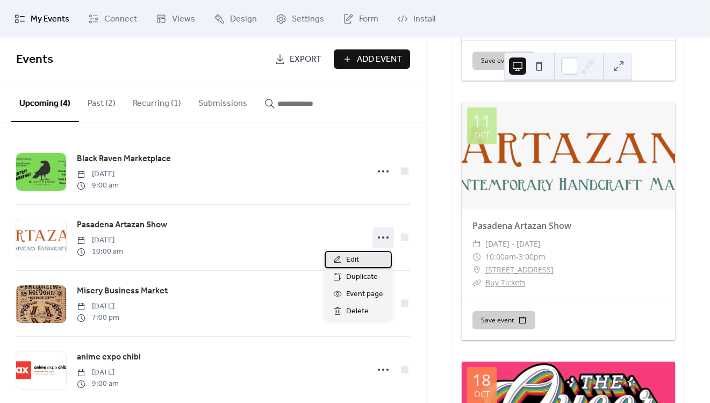
click at [363, 258] on div "Edit" at bounding box center [357, 259] width 67 height 17
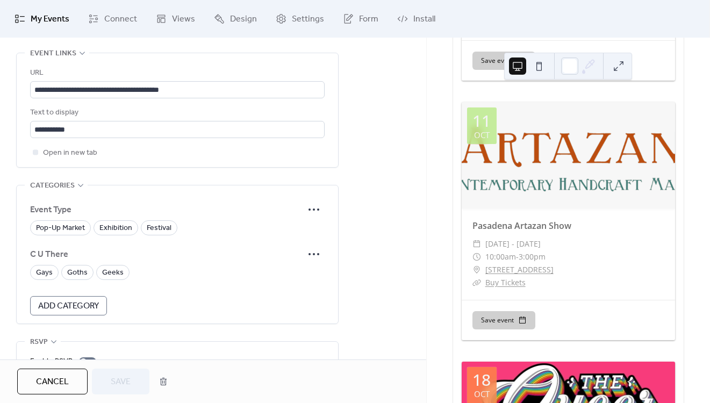
scroll to position [676, 0]
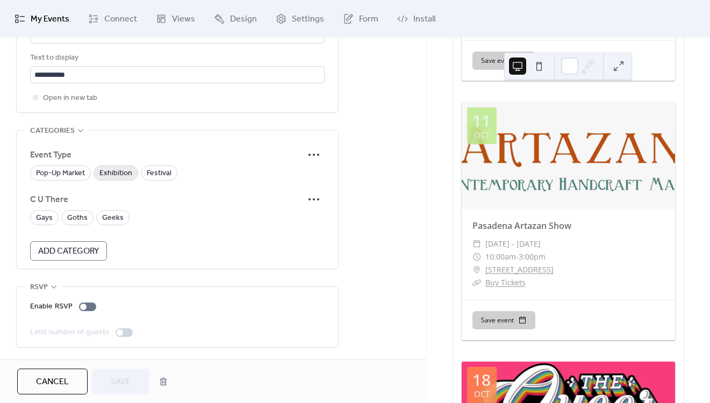
click at [106, 175] on span "Exhibition" at bounding box center [115, 173] width 33 height 13
click at [120, 384] on span "Save" at bounding box center [121, 382] width 20 height 13
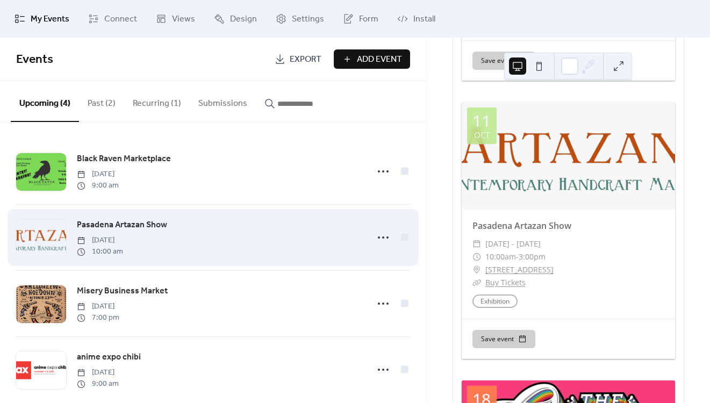
click at [214, 218] on div "Pasadena Artazan Show [DATE] 10:00 am" at bounding box center [213, 238] width 394 height 66
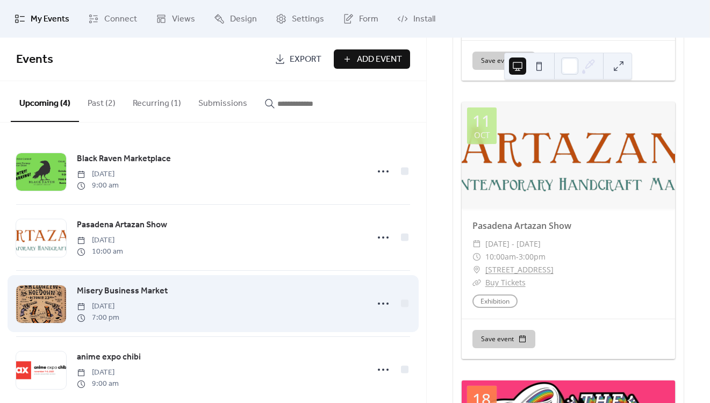
click at [223, 302] on div "Misery Business Market [DATE] 7:00 pm" at bounding box center [219, 303] width 284 height 39
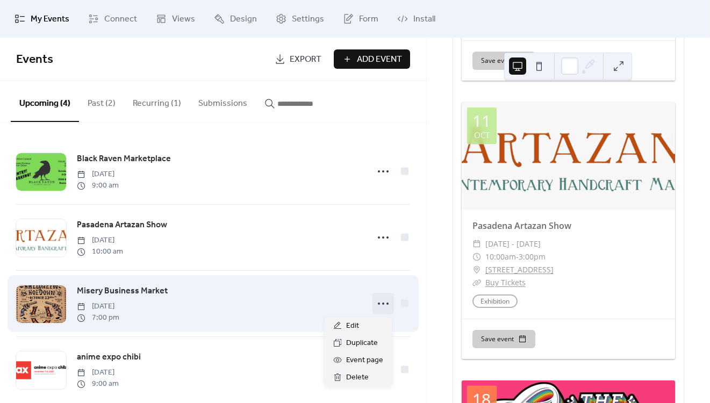
click at [387, 302] on icon at bounding box center [382, 303] width 17 height 17
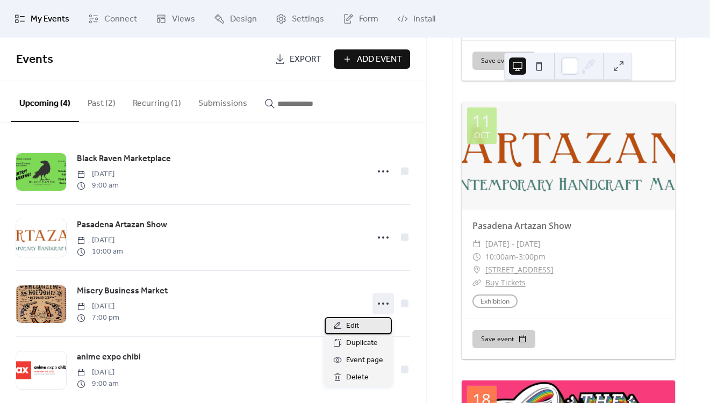
click at [354, 327] on span "Edit" at bounding box center [352, 326] width 13 height 13
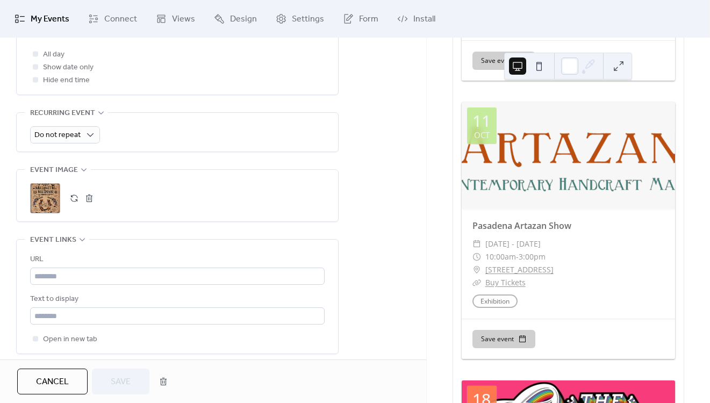
scroll to position [676, 0]
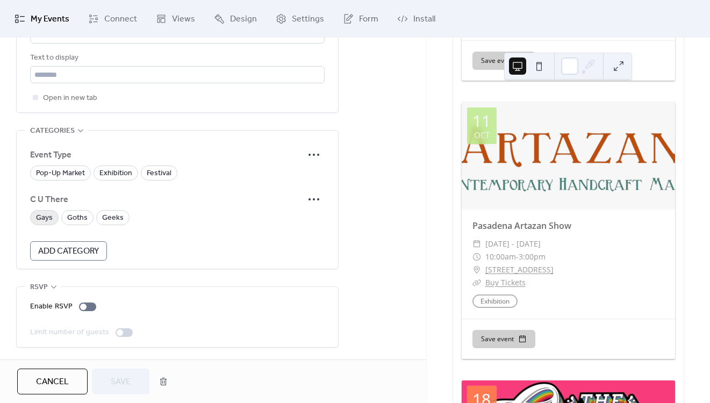
click at [51, 218] on span "Gays" at bounding box center [44, 218] width 17 height 13
click at [71, 218] on span "Goths" at bounding box center [77, 218] width 20 height 13
click at [97, 218] on div "Geeks" at bounding box center [112, 217] width 33 height 15
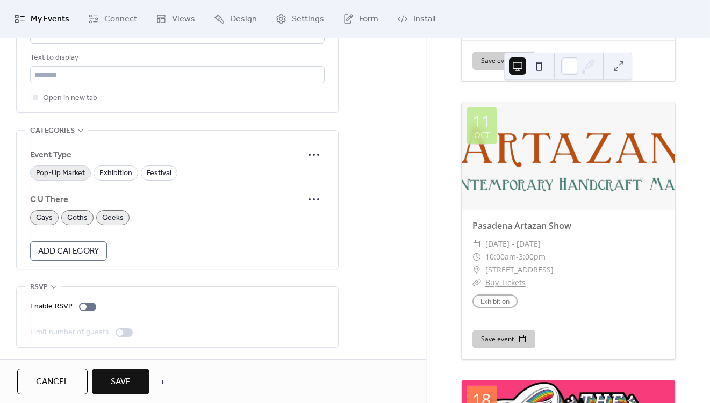
click at [45, 174] on span "Pop-Up Market" at bounding box center [60, 173] width 49 height 13
click at [138, 383] on button "Save" at bounding box center [120, 382] width 57 height 26
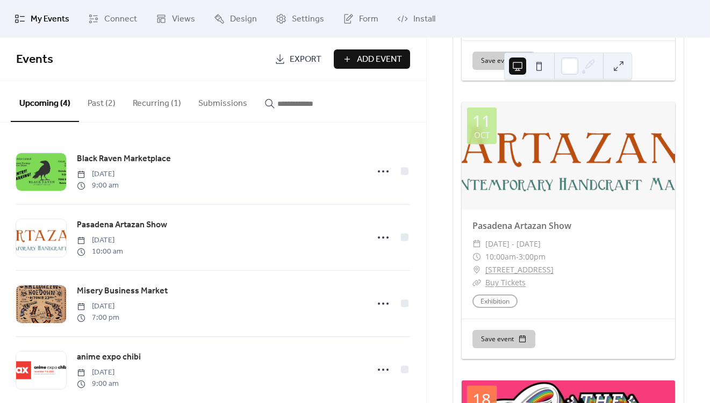
scroll to position [17, 0]
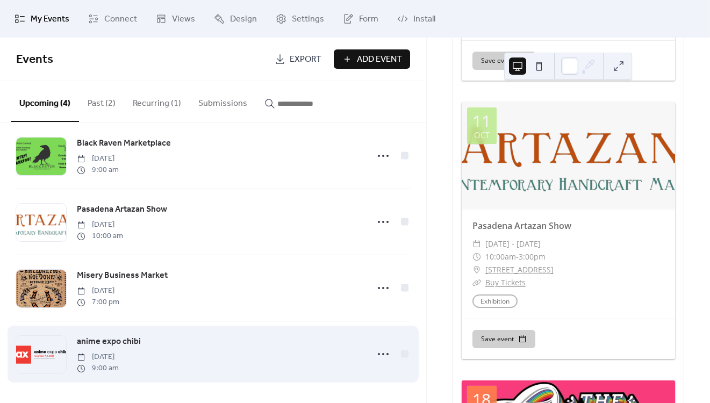
click at [221, 352] on div "anime expo chibi [DATE] 9:00 am" at bounding box center [219, 354] width 284 height 39
click at [75, 330] on div "anime expo chibi [DATE] 9:00 am" at bounding box center [213, 354] width 394 height 66
click at [86, 338] on span "anime expo chibi" at bounding box center [109, 341] width 64 height 13
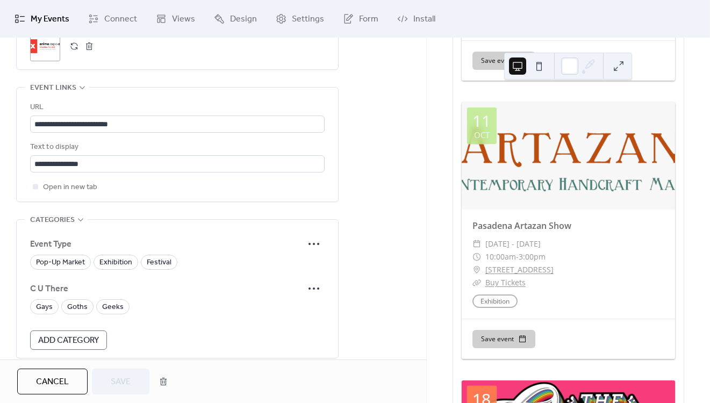
scroll to position [676, 0]
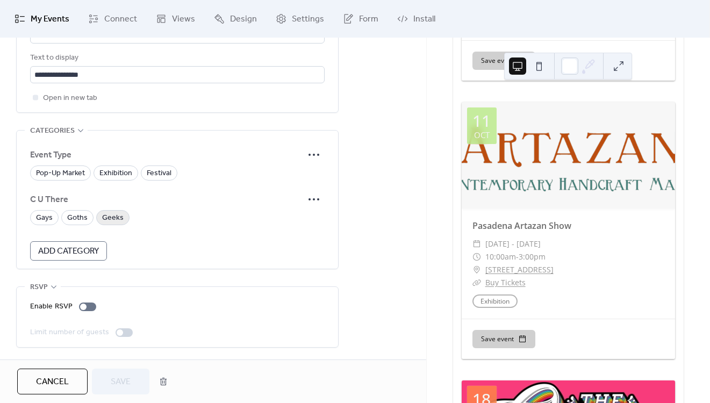
click at [116, 218] on span "Geeks" at bounding box center [112, 218] width 21 height 13
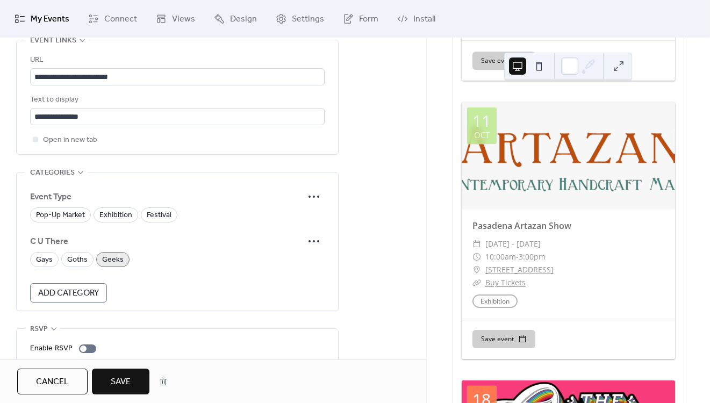
scroll to position [632, 0]
click at [118, 218] on span "Exhibition" at bounding box center [115, 216] width 33 height 13
click at [129, 380] on span "Save" at bounding box center [121, 382] width 20 height 13
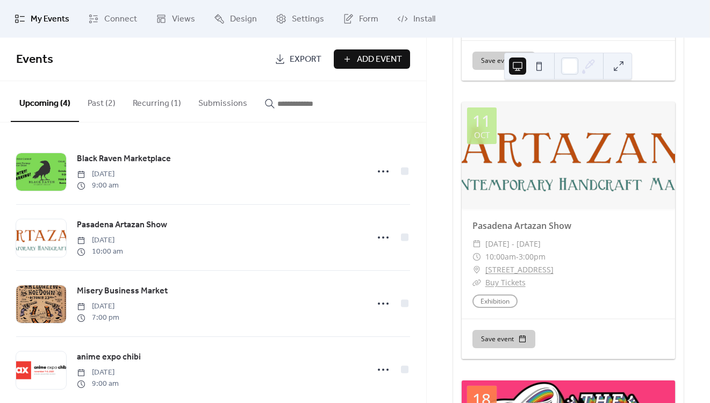
click at [158, 106] on button "Recurring (1)" at bounding box center [157, 101] width 66 height 40
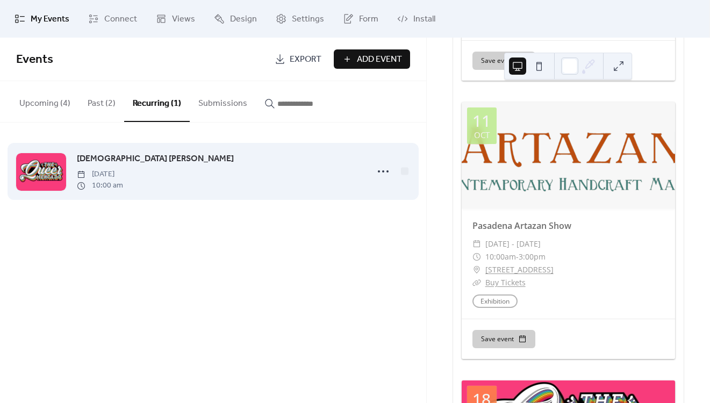
click at [218, 189] on div "[DEMOGRAPHIC_DATA] [PERSON_NAME] [DATE] 10:00 am" at bounding box center [219, 171] width 284 height 39
click at [384, 169] on icon at bounding box center [382, 171] width 17 height 17
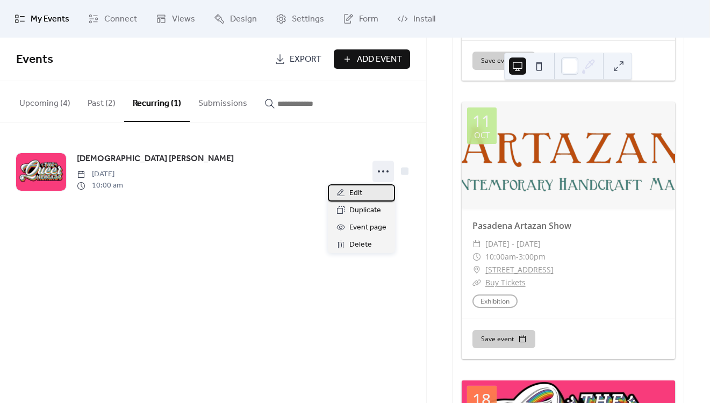
click at [375, 186] on div "Edit" at bounding box center [361, 192] width 67 height 17
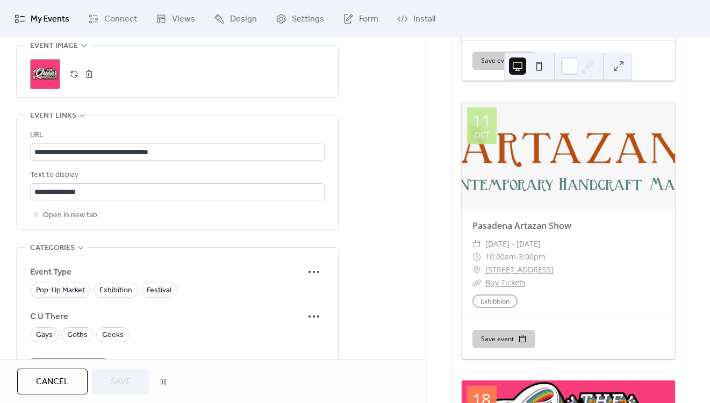
scroll to position [796, 0]
click at [39, 338] on span "Gays" at bounding box center [44, 334] width 17 height 13
click at [70, 291] on span "Pop-Up Market" at bounding box center [60, 290] width 49 height 13
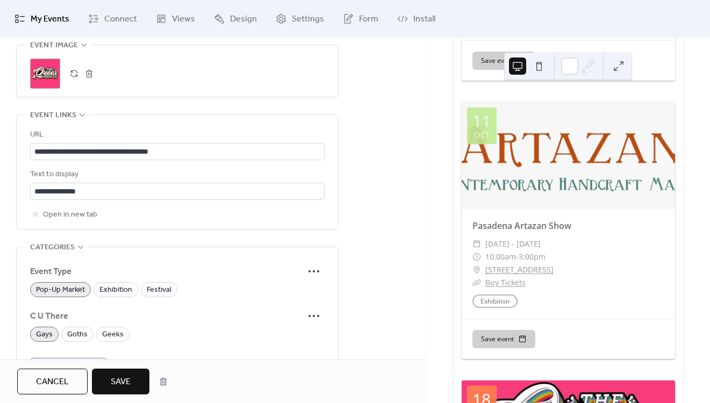
click at [124, 384] on span "Save" at bounding box center [121, 382] width 20 height 13
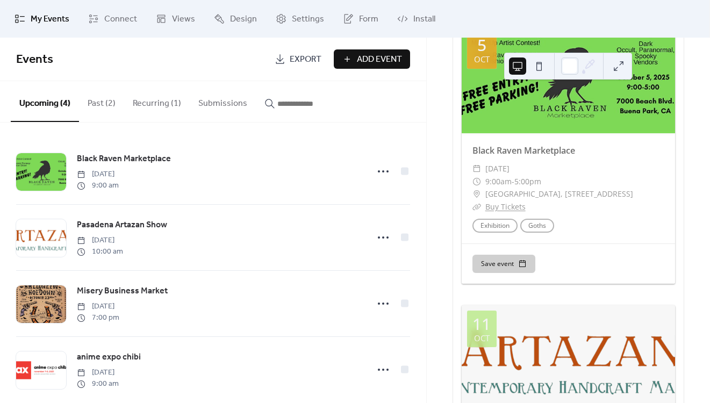
scroll to position [171, 0]
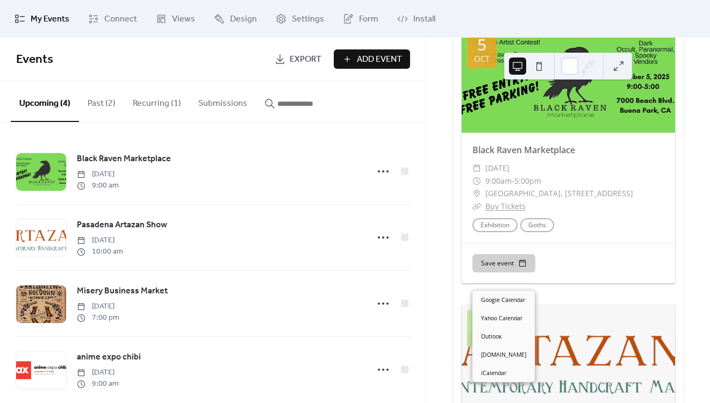
click at [509, 272] on button "Save event" at bounding box center [503, 263] width 63 height 18
click at [583, 277] on div "Save event" at bounding box center [567, 263] width 213 height 40
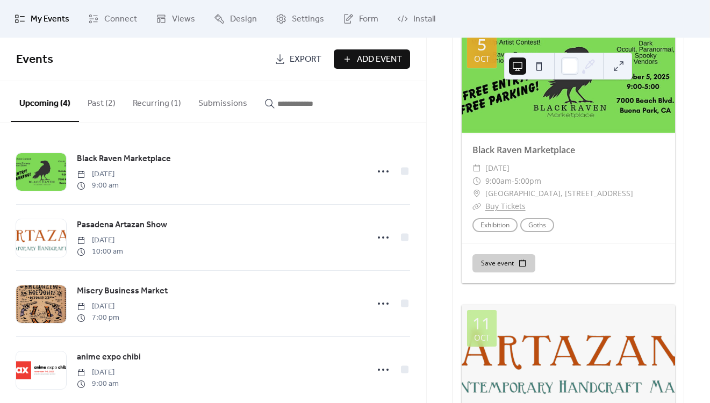
click at [583, 277] on div "Save event" at bounding box center [567, 263] width 213 height 40
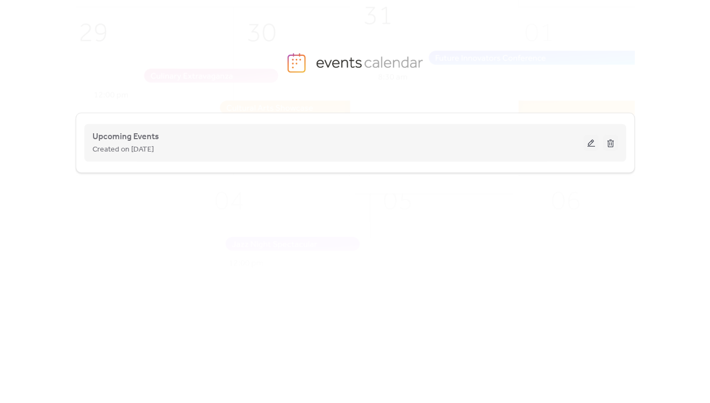
click at [593, 145] on button at bounding box center [590, 143] width 15 height 16
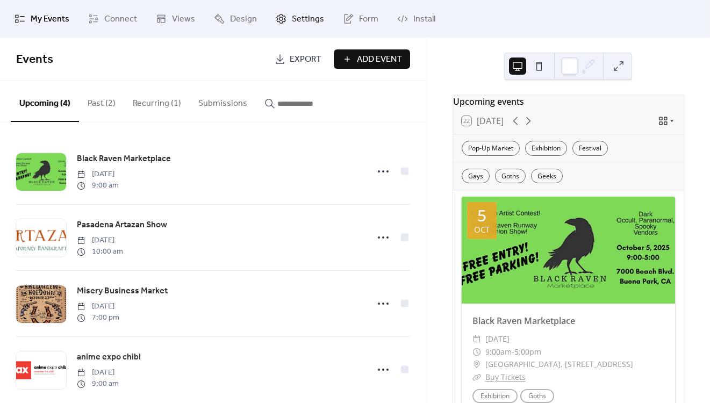
click at [307, 25] on span "Settings" at bounding box center [308, 19] width 32 height 13
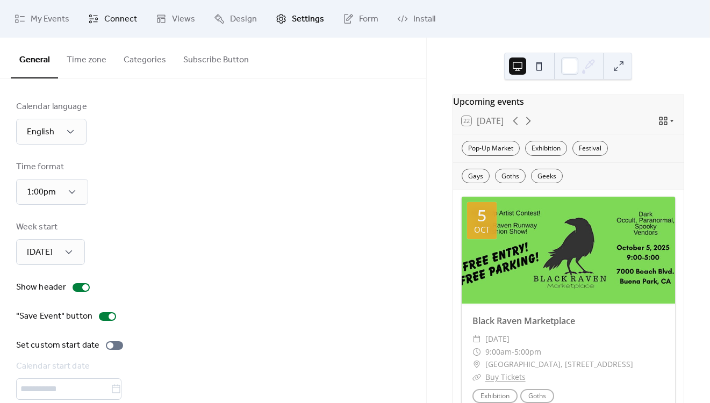
click at [106, 26] on span "Connect" at bounding box center [120, 19] width 33 height 13
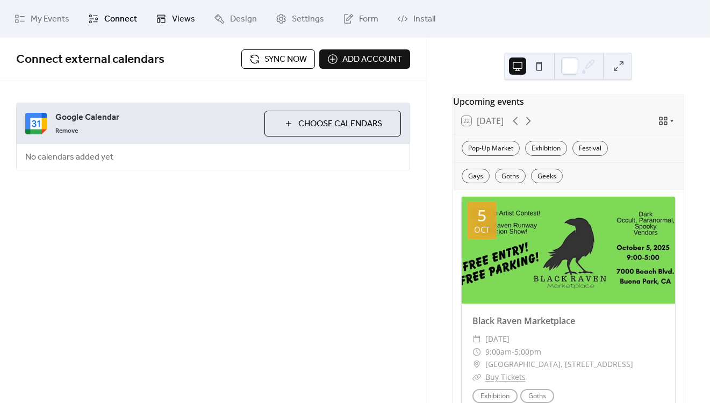
click at [181, 20] on span "Views" at bounding box center [183, 19] width 23 height 13
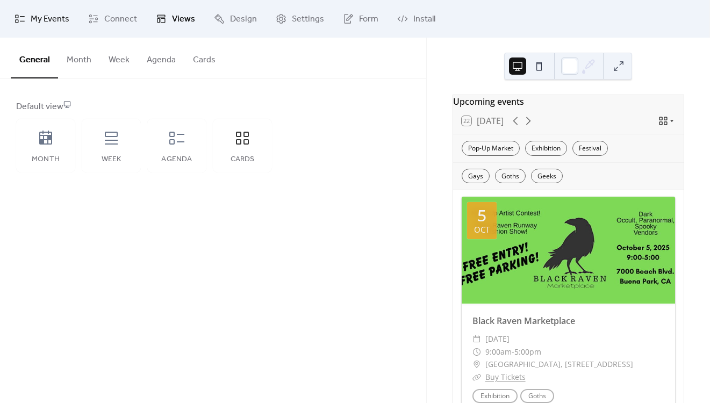
click at [48, 21] on span "My Events" at bounding box center [50, 19] width 39 height 13
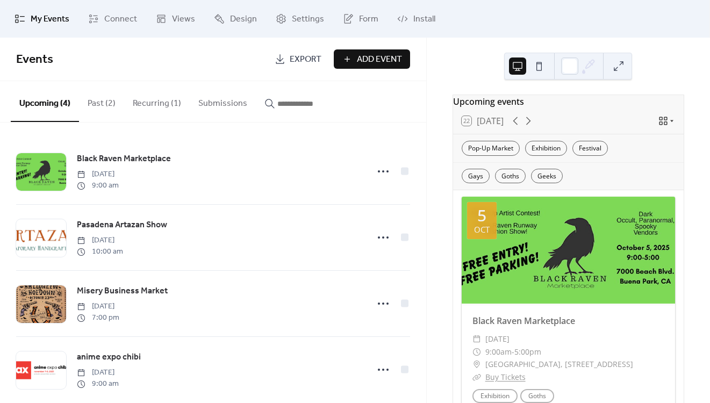
click at [144, 96] on button "Recurring (1)" at bounding box center [157, 101] width 66 height 40
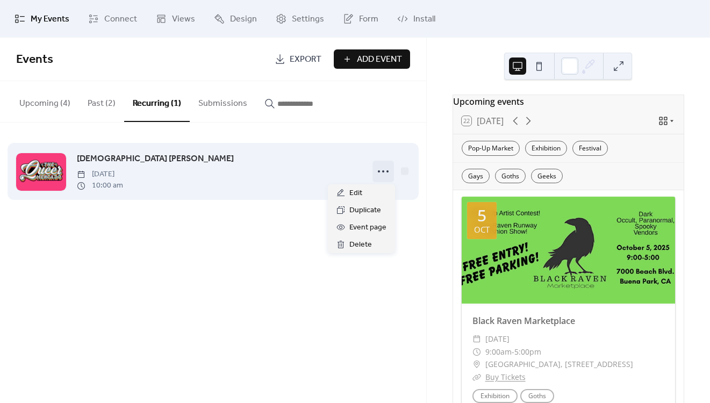
click at [387, 173] on icon at bounding box center [382, 171] width 17 height 17
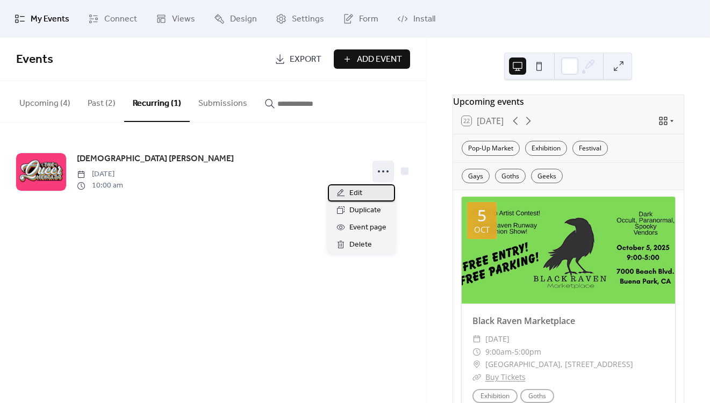
click at [370, 191] on div "Edit" at bounding box center [361, 192] width 67 height 17
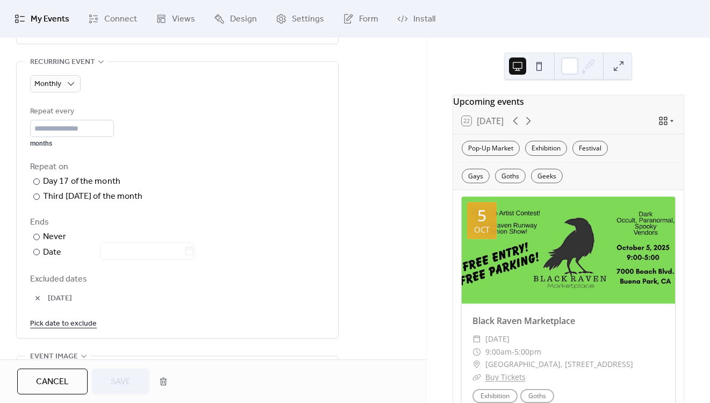
scroll to position [486, 0]
click at [39, 249] on div at bounding box center [36, 251] width 6 height 6
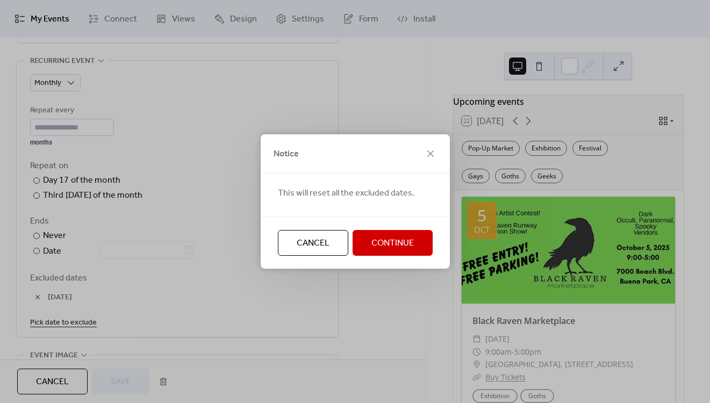
click at [385, 244] on span "Continue" at bounding box center [392, 243] width 42 height 13
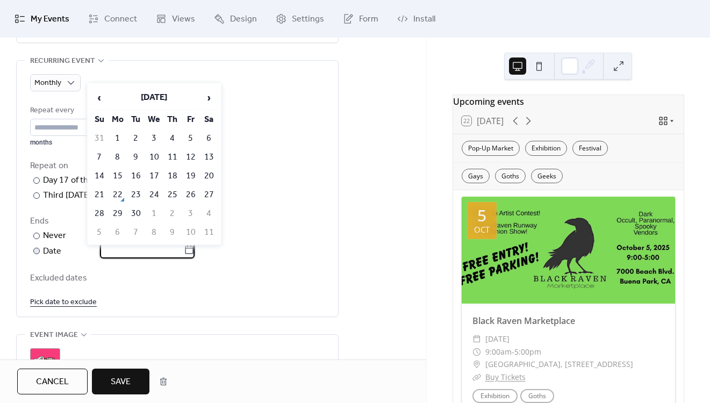
click at [165, 250] on input "text" at bounding box center [142, 249] width 84 height 17
click at [214, 99] on span "›" at bounding box center [209, 97] width 16 height 21
click at [205, 190] on td "27" at bounding box center [208, 195] width 17 height 18
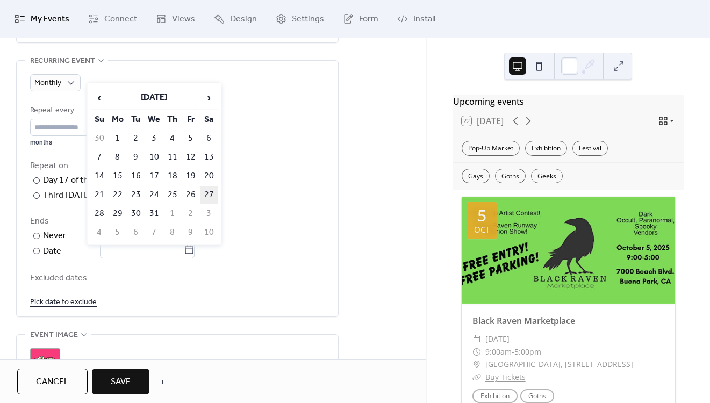
type input "**********"
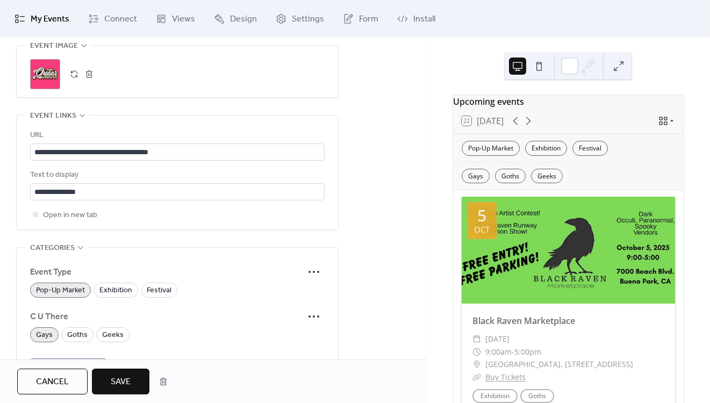
scroll to position [892, 0]
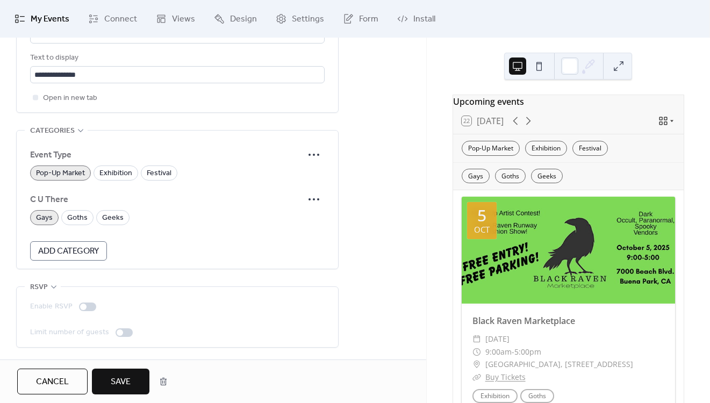
click at [131, 381] on button "Save" at bounding box center [120, 382] width 57 height 26
